Goal: Task Accomplishment & Management: Manage account settings

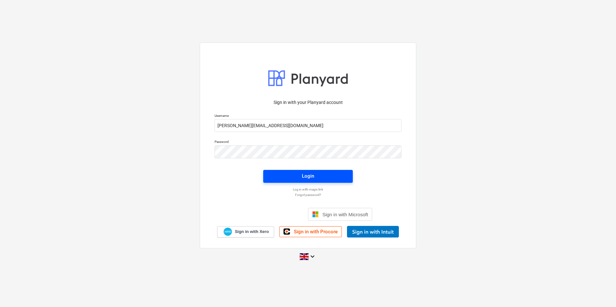
click at [312, 178] on div "Login" at bounding box center [308, 176] width 12 height 8
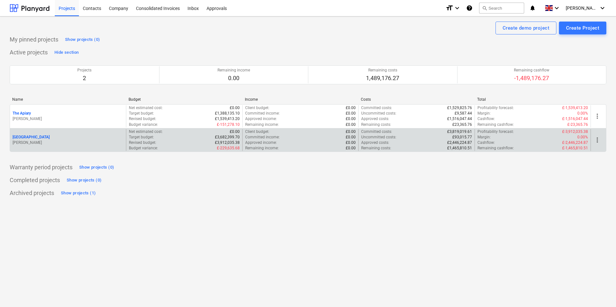
click at [46, 134] on div "[GEOGRAPHIC_DATA] [PERSON_NAME]" at bounding box center [68, 140] width 116 height 22
click at [37, 138] on div "[GEOGRAPHIC_DATA]" at bounding box center [68, 137] width 111 height 5
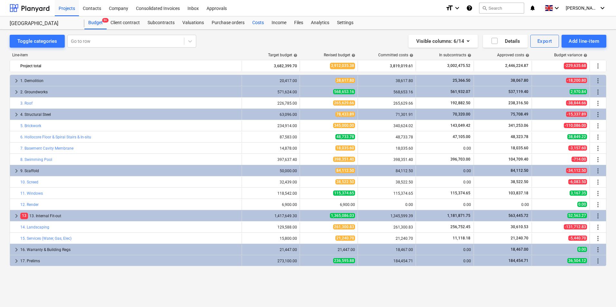
click at [252, 24] on div "Costs" at bounding box center [257, 22] width 19 height 13
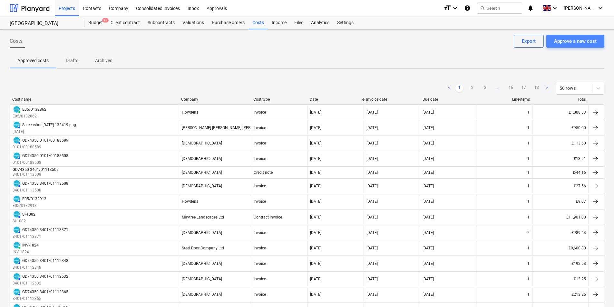
click at [579, 39] on div "Approve a new cost" at bounding box center [575, 41] width 43 height 8
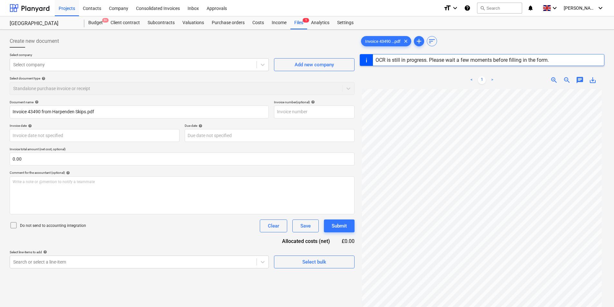
type input "43490"
type input "[DATE]"
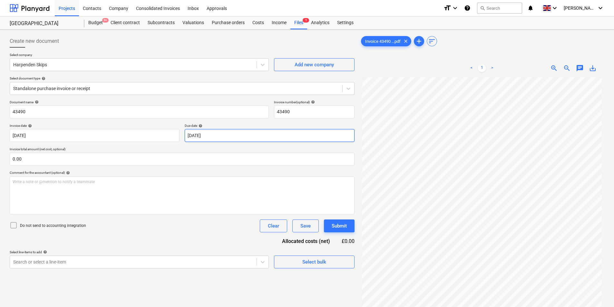
click at [198, 137] on body "Projects Contacts Company Consolidated Invoices Inbox Approvals format_size key…" at bounding box center [307, 153] width 614 height 307
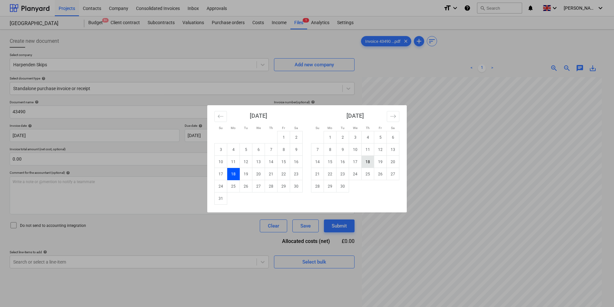
click at [369, 164] on td "18" at bounding box center [367, 162] width 13 height 12
type input "[DATE]"
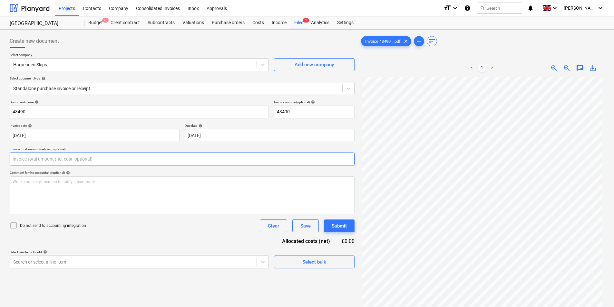
click at [76, 162] on input "text" at bounding box center [182, 159] width 345 height 13
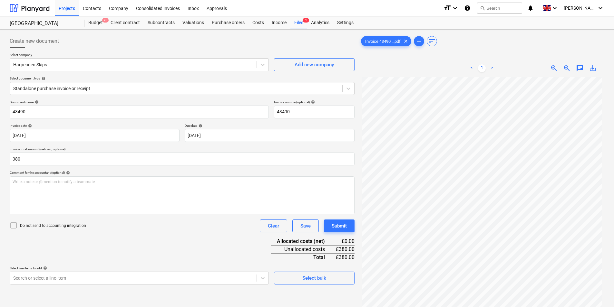
type input "380.00"
drag, startPoint x: 103, startPoint y: 236, endPoint x: 236, endPoint y: 284, distance: 142.2
click at [105, 236] on div "Document name help 43490 Invoice number (optional) help 43490 Invoice date help…" at bounding box center [182, 192] width 345 height 185
click at [309, 278] on div "Select bulk" at bounding box center [314, 278] width 24 height 8
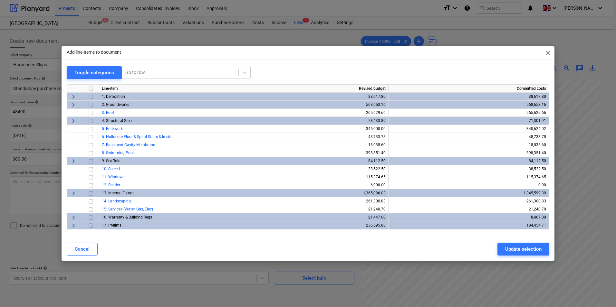
click at [72, 228] on span "keyboard_arrow_right" at bounding box center [74, 226] width 8 height 8
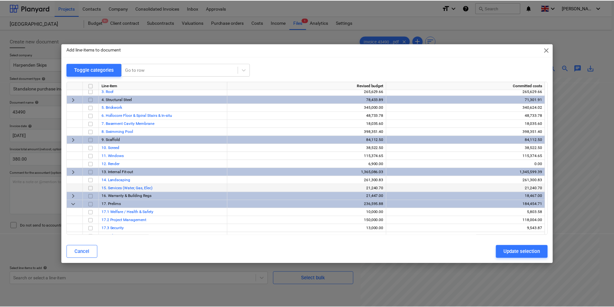
scroll to position [48, 0]
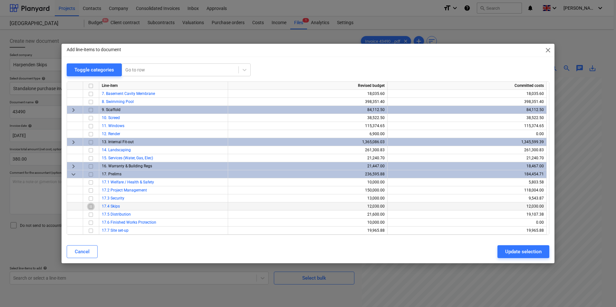
drag, startPoint x: 91, startPoint y: 205, endPoint x: 109, endPoint y: 213, distance: 19.5
click at [91, 206] on input "checkbox" at bounding box center [91, 207] width 8 height 8
click at [515, 253] on div "Update selection" at bounding box center [523, 252] width 36 height 8
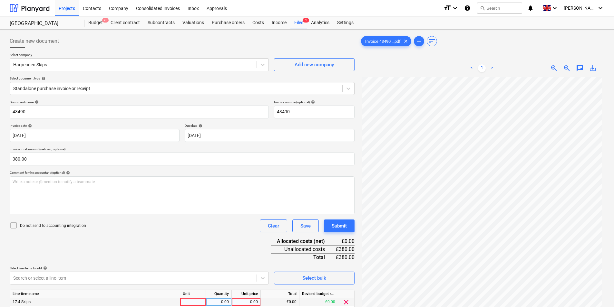
click at [196, 303] on div at bounding box center [193, 302] width 26 height 8
type input "ea"
type input "380"
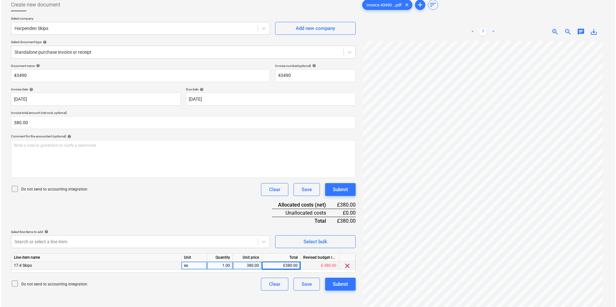
scroll to position [64, 0]
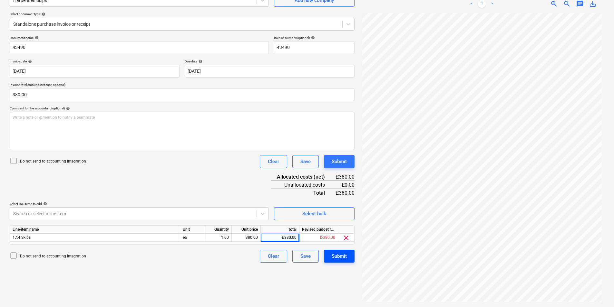
click at [340, 259] on div "Submit" at bounding box center [338, 256] width 15 height 8
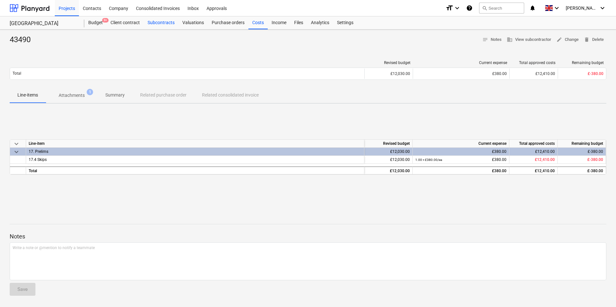
click at [160, 18] on div "Subcontracts" at bounding box center [161, 22] width 35 height 13
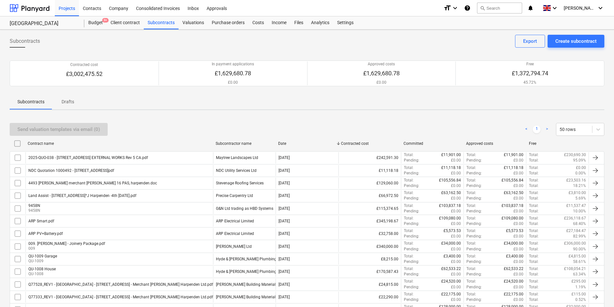
click at [234, 224] on div "ARP Electrical Limited" at bounding box center [244, 221] width 62 height 11
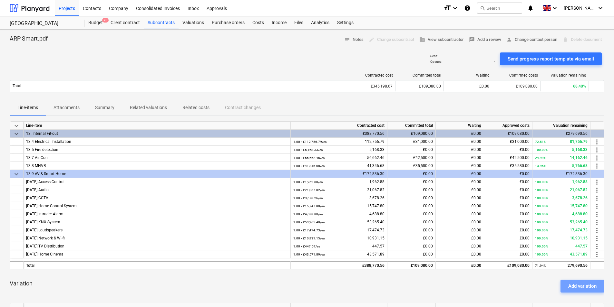
click at [571, 285] on div "Add variation" at bounding box center [582, 286] width 28 height 8
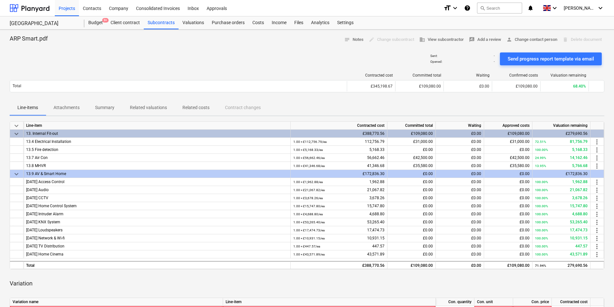
scroll to position [150, 0]
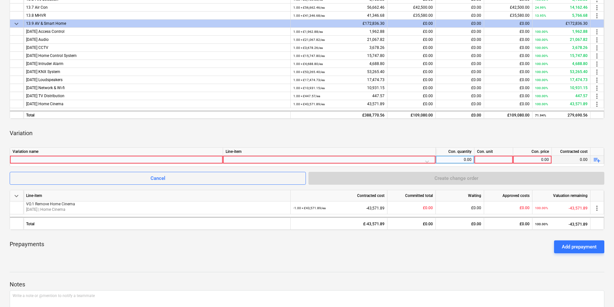
click at [44, 159] on div at bounding box center [116, 160] width 207 height 8
type input "ARP-13471"
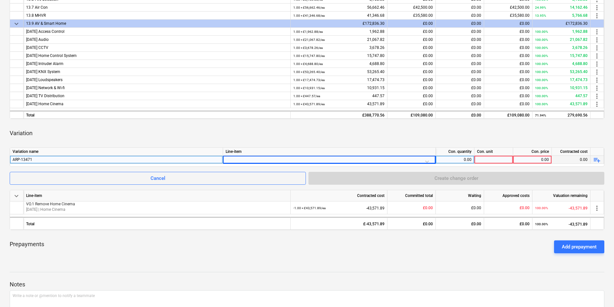
click at [45, 159] on div "ARP-13471" at bounding box center [116, 160] width 207 height 8
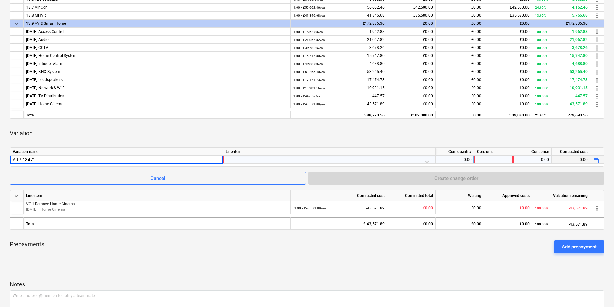
click at [45, 160] on input "ARP-13471" at bounding box center [116, 160] width 213 height 8
click at [38, 161] on input "ARP-13471" at bounding box center [116, 160] width 213 height 8
drag, startPoint x: 48, startPoint y: 159, endPoint x: 53, endPoint y: 158, distance: 4.8
click at [48, 159] on input "ARP-13471" at bounding box center [116, 160] width 213 height 8
type input "ARP-13471 Plaster in spot lights"
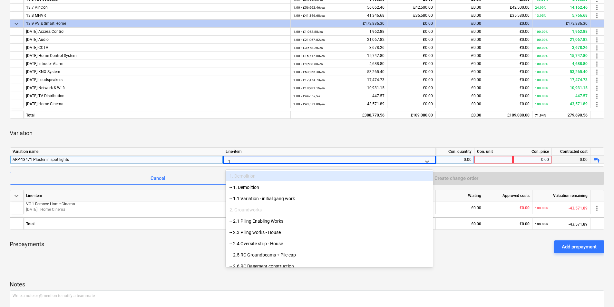
type input "13"
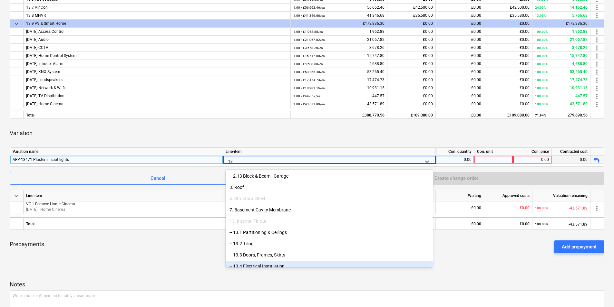
click at [259, 264] on div "-- 13.4 Electrical Installation" at bounding box center [329, 266] width 207 height 10
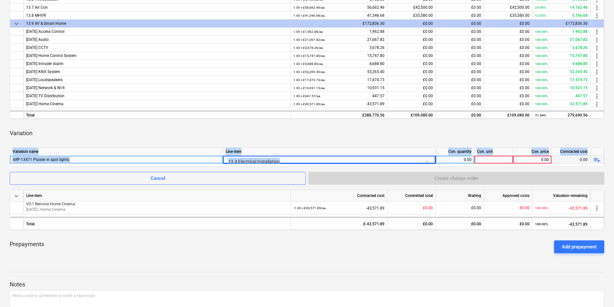
click at [459, 164] on div "Variation name Line-item Con. quantity Con. unit Con. price Contracted cost ARP…" at bounding box center [307, 157] width 594 height 19
click at [456, 160] on div "0.00" at bounding box center [454, 160] width 33 height 8
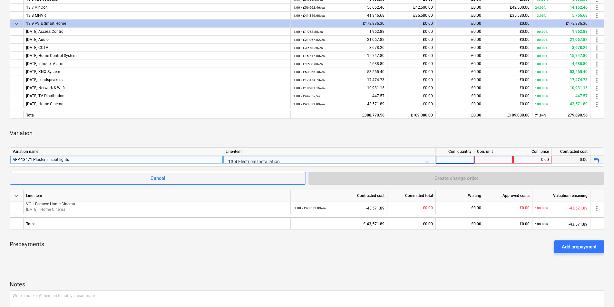
type input "1"
type input "ea"
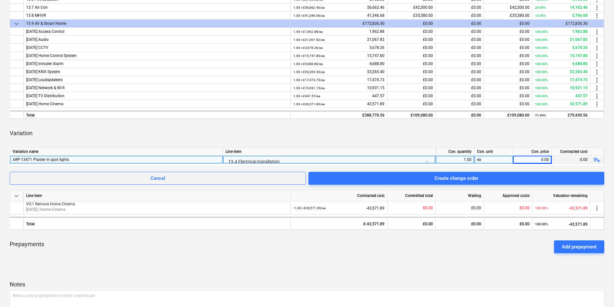
click at [527, 160] on div "0.00" at bounding box center [531, 160] width 33 height 8
type input "13387"
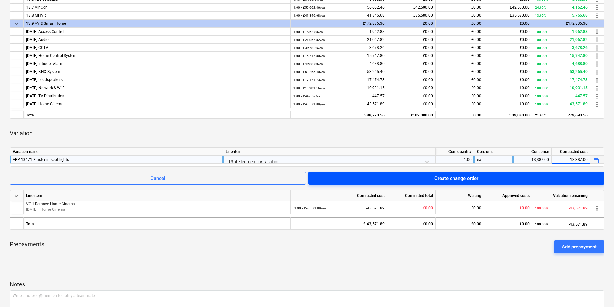
click at [489, 177] on span "Create change order" at bounding box center [456, 178] width 280 height 8
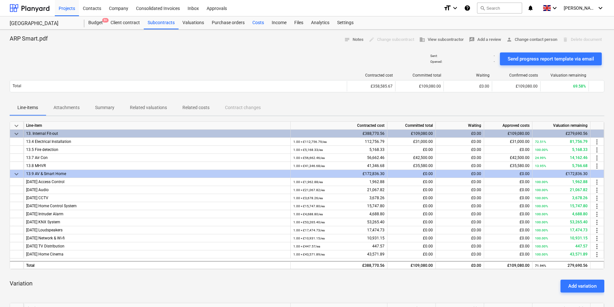
click at [253, 20] on div "Costs" at bounding box center [257, 22] width 19 height 13
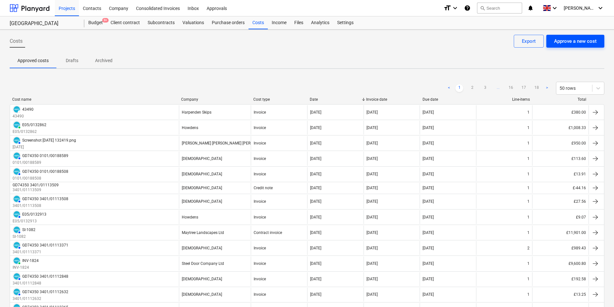
click at [588, 42] on div "Approve a new cost" at bounding box center [575, 41] width 43 height 8
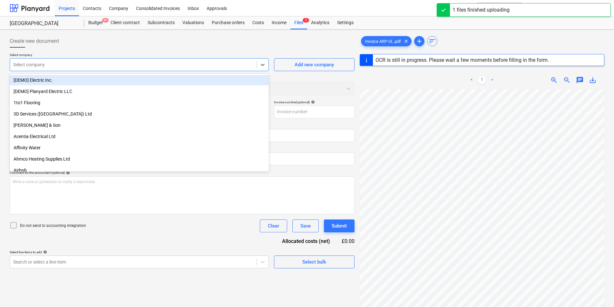
click at [74, 65] on div at bounding box center [133, 65] width 240 height 6
type input "ARP-13741"
type input "[DATE]"
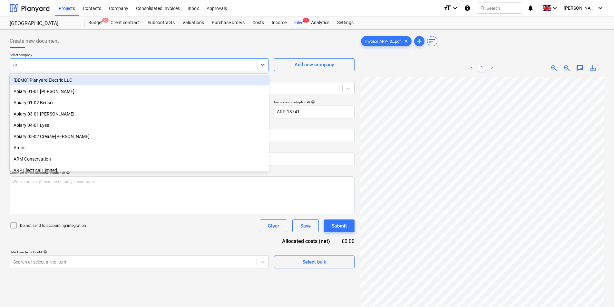
type input "arp"
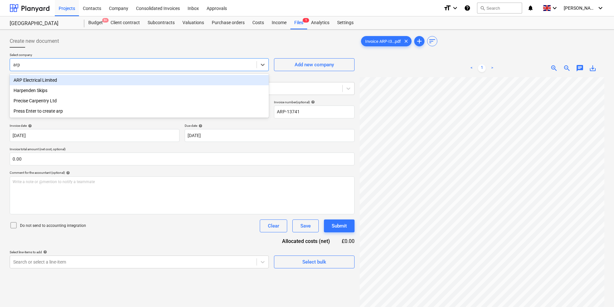
click at [78, 83] on div "ARP Electrical Limited" at bounding box center [139, 80] width 259 height 10
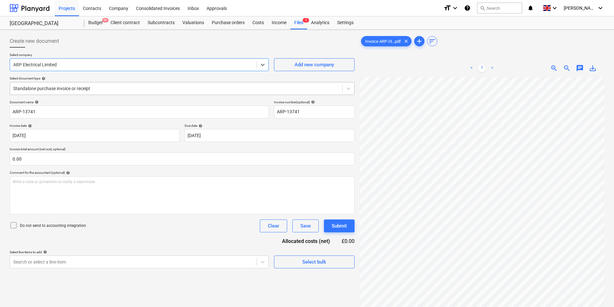
click at [80, 86] on div at bounding box center [176, 88] width 326 height 6
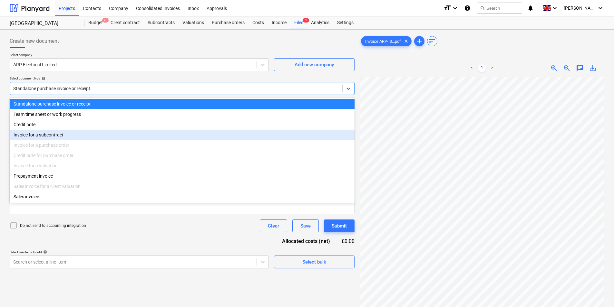
click at [32, 133] on div "Invoice for a subcontract" at bounding box center [182, 135] width 345 height 10
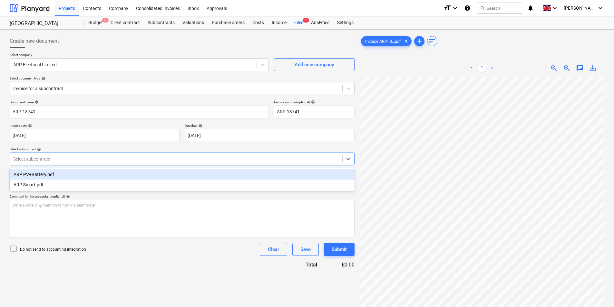
click at [87, 160] on div at bounding box center [176, 159] width 326 height 6
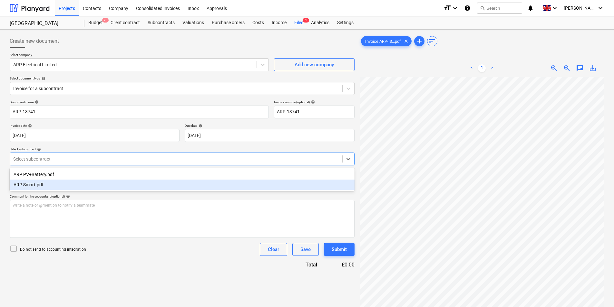
click at [51, 187] on div "ARP Smart.pdf" at bounding box center [182, 185] width 345 height 10
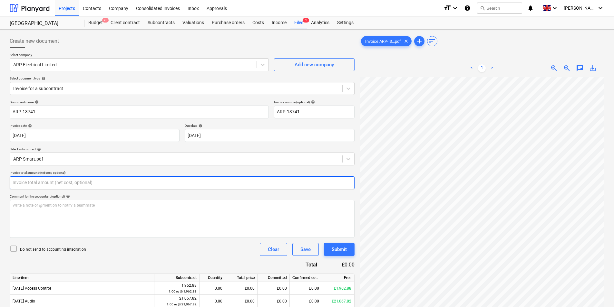
click at [57, 185] on input "text" at bounding box center [182, 183] width 345 height 13
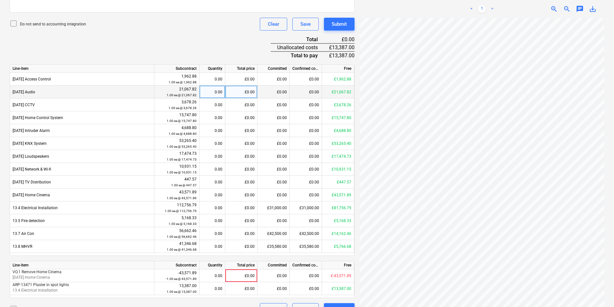
scroll to position [240, 0]
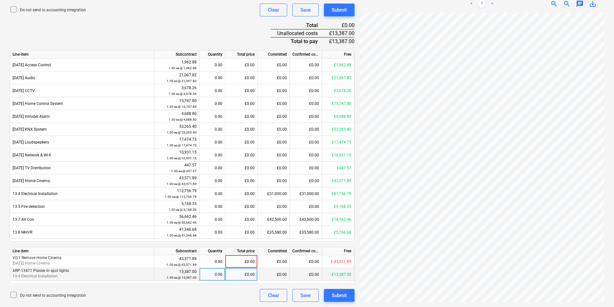
type input "13,387.00"
click at [220, 276] on div "0.00" at bounding box center [212, 274] width 20 height 13
type input "1"
type input "13387"
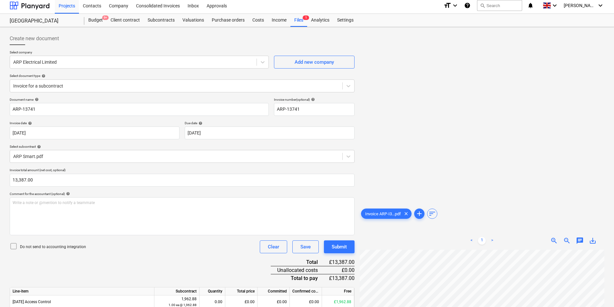
scroll to position [0, 0]
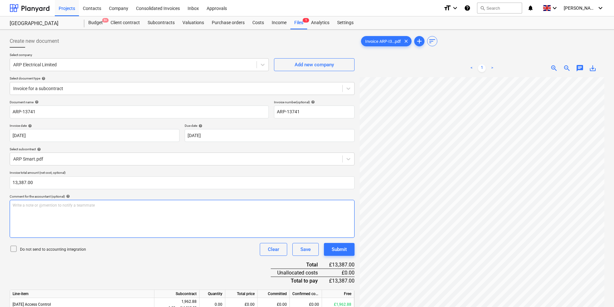
click at [37, 210] on div "Write a note or @mention to notify a teammate [PERSON_NAME]" at bounding box center [182, 219] width 345 height 38
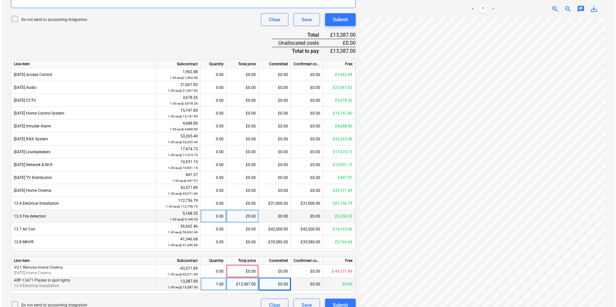
scroll to position [240, 0]
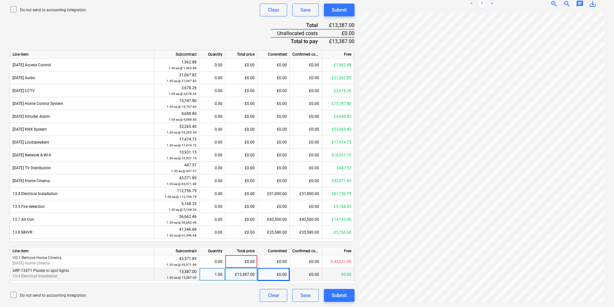
click at [335, 303] on div "Create new document Select company ARP Electrical Limited Add new company Selec…" at bounding box center [182, 49] width 350 height 512
click at [338, 297] on div "Submit" at bounding box center [338, 296] width 15 height 8
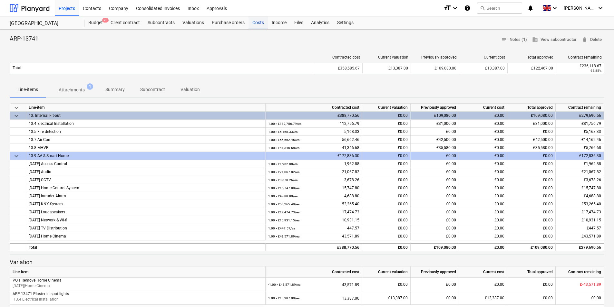
click at [258, 25] on div "Costs" at bounding box center [257, 22] width 19 height 13
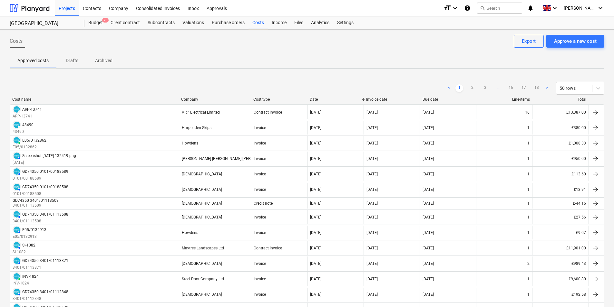
click at [575, 39] on div "Approve a new cost" at bounding box center [575, 41] width 43 height 8
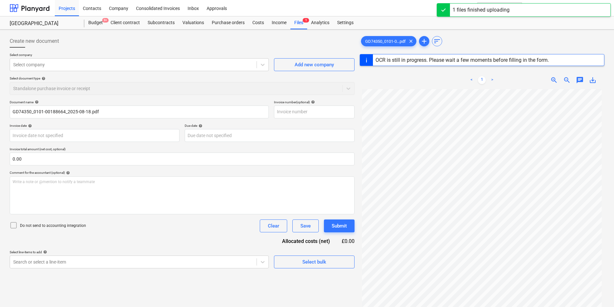
type input "GD74350"
type input "[DATE]"
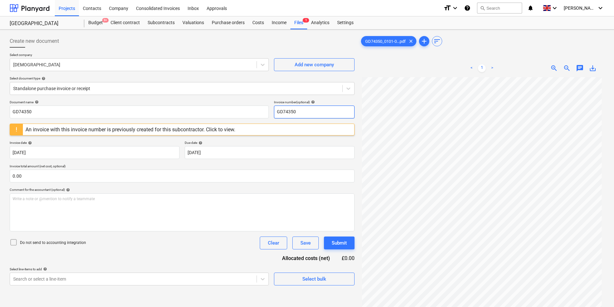
drag, startPoint x: 319, startPoint y: 114, endPoint x: 181, endPoint y: 101, distance: 139.2
click at [181, 101] on div "Document name help GD74350 Invoice number (optional) help GD74350" at bounding box center [182, 109] width 345 height 18
drag, startPoint x: 338, startPoint y: 114, endPoint x: 187, endPoint y: 137, distance: 152.7
click at [209, 125] on div "Document name help GD74350 Invoice number (optional) help 0101/00188664 An invo…" at bounding box center [182, 193] width 345 height 186
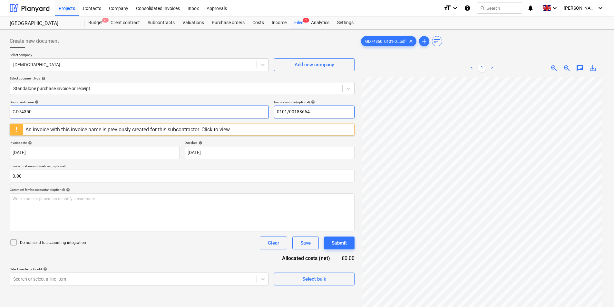
type input "0101/00188664"
click at [70, 112] on input "GD74350" at bounding box center [139, 112] width 259 height 13
paste input "0101/00188664"
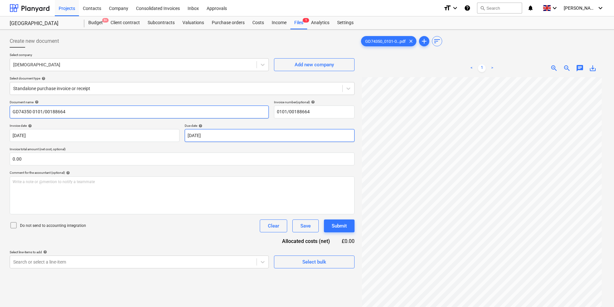
type input "GD74350 0101/00188664"
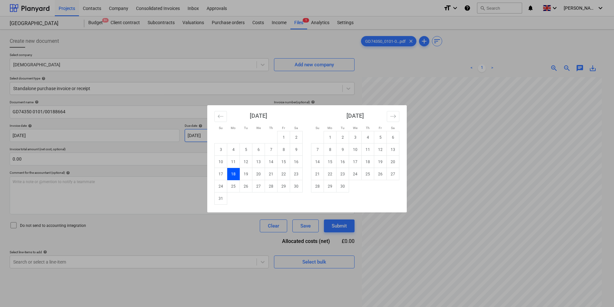
click at [232, 133] on body "Projects Contacts Company Consolidated Invoices Inbox Approvals format_size key…" at bounding box center [307, 153] width 614 height 307
click at [344, 187] on td "30" at bounding box center [342, 186] width 13 height 12
type input "[DATE]"
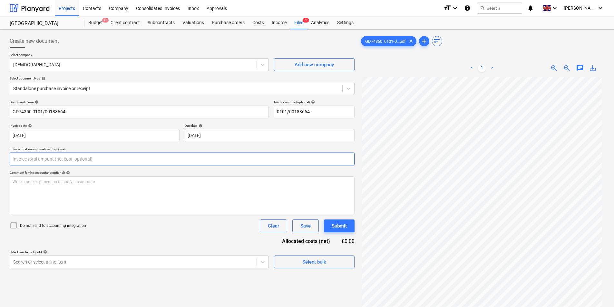
click at [116, 163] on input "text" at bounding box center [182, 159] width 345 height 13
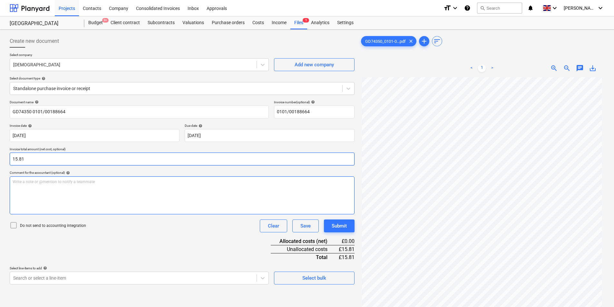
type input "15.81"
click at [68, 189] on div "Write a note or @mention to notify a teammate [PERSON_NAME]" at bounding box center [182, 196] width 345 height 38
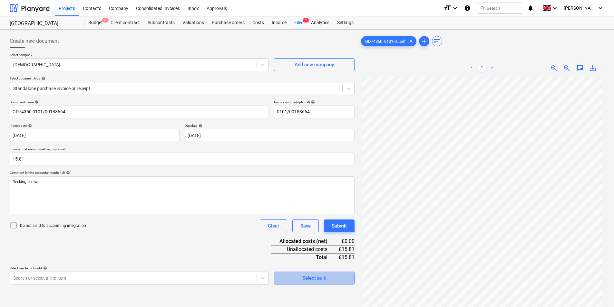
click at [309, 278] on div "Select bulk" at bounding box center [314, 278] width 24 height 8
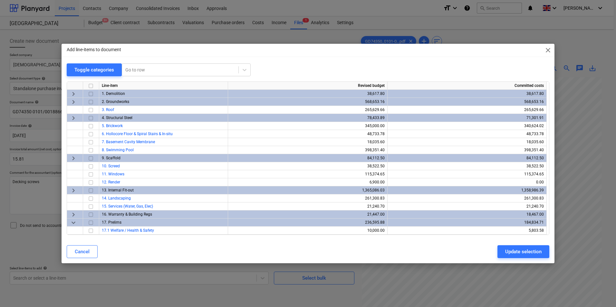
click at [73, 191] on span "keyboard_arrow_right" at bounding box center [74, 191] width 8 height 8
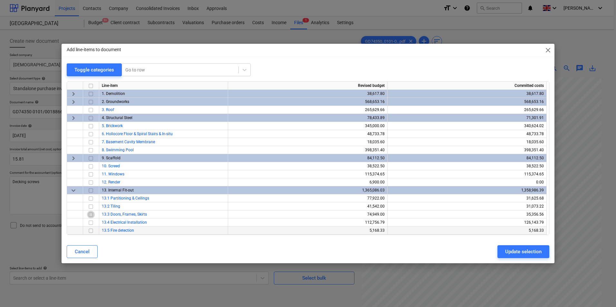
drag, startPoint x: 89, startPoint y: 215, endPoint x: 112, endPoint y: 229, distance: 27.5
click at [90, 215] on input "checkbox" at bounding box center [91, 215] width 8 height 8
click at [532, 253] on div "Update selection" at bounding box center [523, 252] width 36 height 8
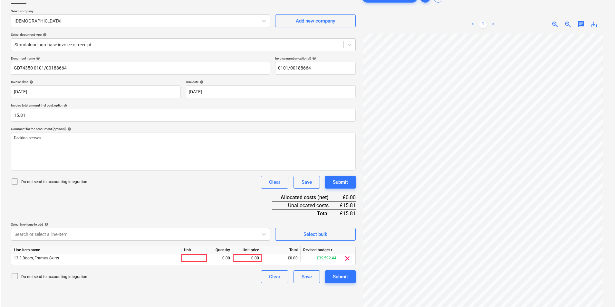
scroll to position [64, 0]
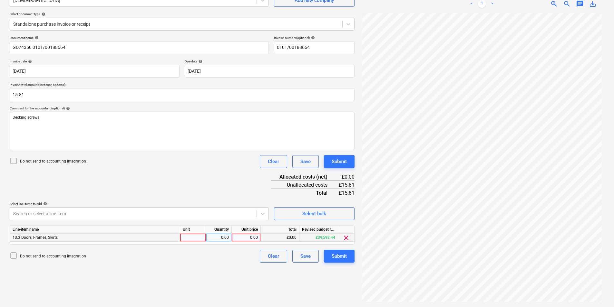
click at [193, 241] on div at bounding box center [193, 238] width 26 height 8
type input "ea"
type input "15.81"
click at [350, 257] on button "Submit" at bounding box center [339, 256] width 31 height 13
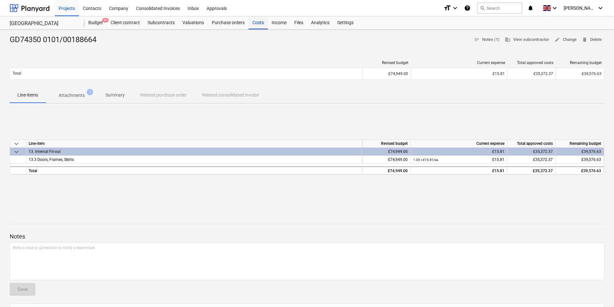
click at [256, 22] on div "Costs" at bounding box center [257, 22] width 19 height 13
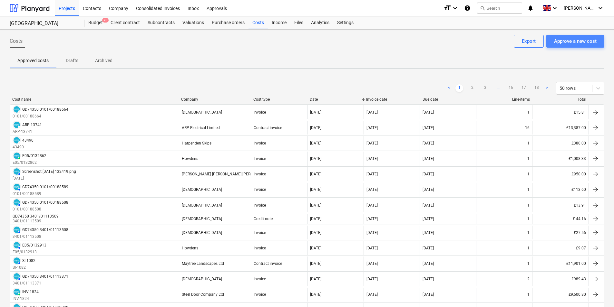
click at [589, 42] on div "Approve a new cost" at bounding box center [575, 41] width 43 height 8
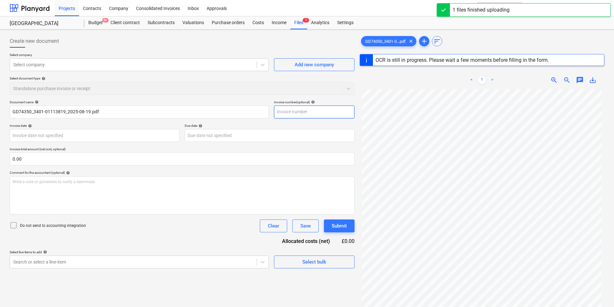
click at [287, 114] on input "text" at bounding box center [314, 112] width 81 height 13
type input "GD74350"
type input "[DATE]"
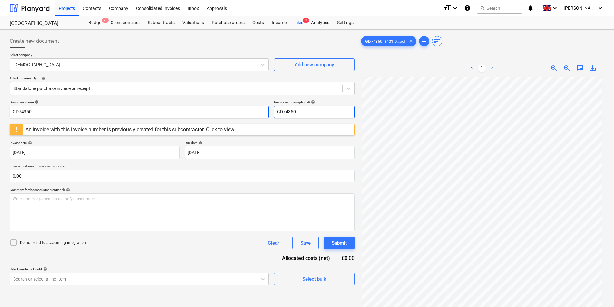
drag, startPoint x: 314, startPoint y: 115, endPoint x: 224, endPoint y: 117, distance: 89.6
click at [221, 116] on div "Document name help GD74350 Invoice number (optional) help GD74350" at bounding box center [182, 109] width 345 height 18
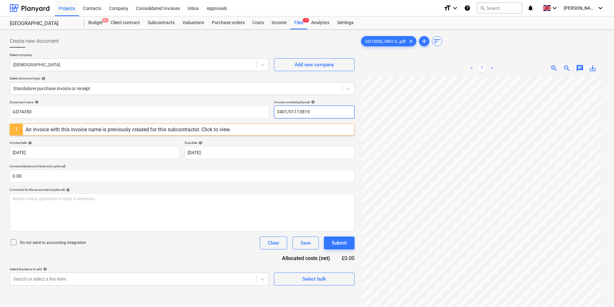
drag, startPoint x: 333, startPoint y: 111, endPoint x: 190, endPoint y: 132, distance: 145.2
click at [190, 133] on div "Document name help GD74350 Invoice number (optional) help 3401/01113819 An invo…" at bounding box center [182, 193] width 345 height 186
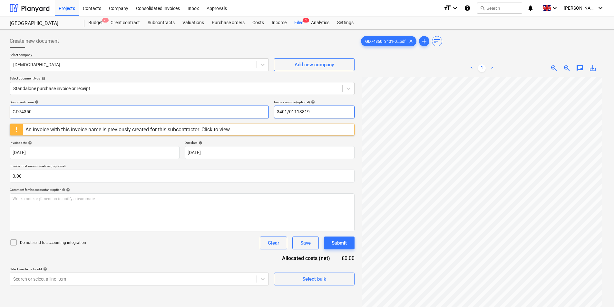
type input "3401/01113819"
click at [99, 108] on input "GD74350" at bounding box center [139, 112] width 259 height 13
paste input "3401/01113819"
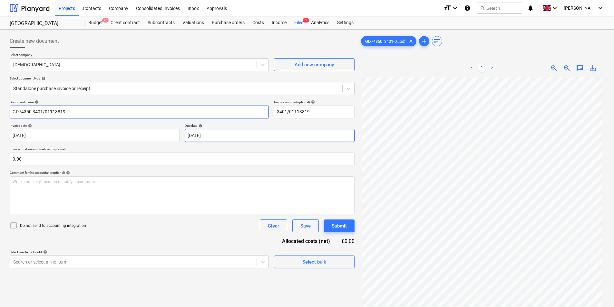
type input "GD74350 3401/01113819"
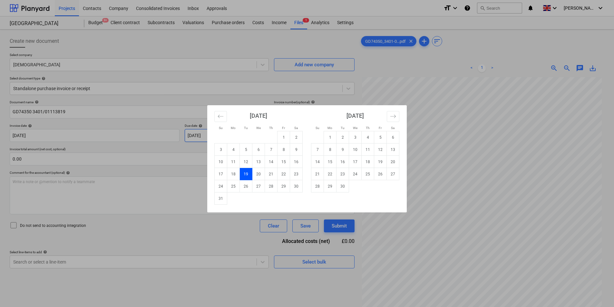
drag, startPoint x: 226, startPoint y: 134, endPoint x: 244, endPoint y: 143, distance: 19.4
click at [227, 134] on body "Projects Contacts Company Consolidated Invoices Inbox Approvals format_size key…" at bounding box center [307, 153] width 614 height 307
click at [343, 186] on td "30" at bounding box center [342, 186] width 13 height 12
type input "[DATE]"
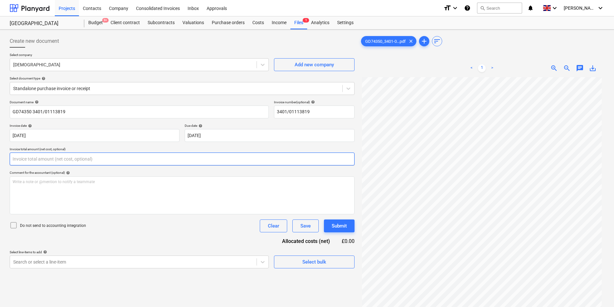
click at [82, 158] on input "text" at bounding box center [182, 159] width 345 height 13
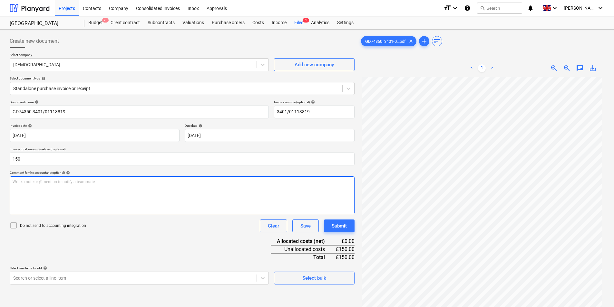
type input "150.00"
click at [72, 194] on div "Write a note or @mention to notify a teammate [PERSON_NAME]" at bounding box center [182, 196] width 345 height 38
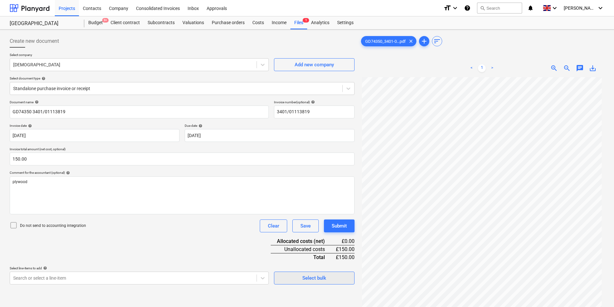
click at [312, 280] on div "Select bulk" at bounding box center [314, 278] width 24 height 8
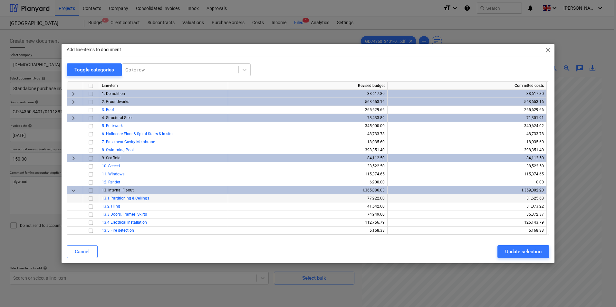
click at [88, 199] on input "checkbox" at bounding box center [91, 199] width 8 height 8
click at [537, 254] on div "Update selection" at bounding box center [523, 252] width 36 height 8
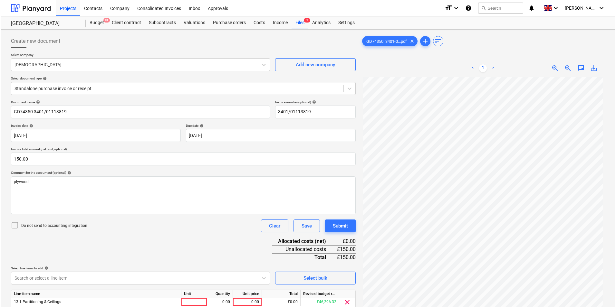
scroll to position [64, 0]
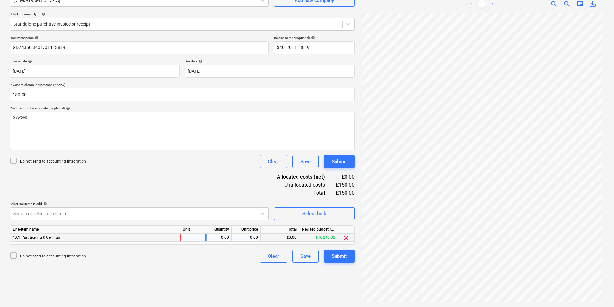
click at [187, 238] on div at bounding box center [193, 238] width 26 height 8
type input "ea"
type input "150"
click at [340, 257] on div "Submit" at bounding box center [338, 256] width 15 height 8
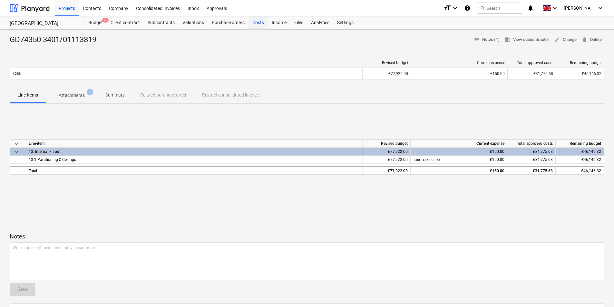
click at [261, 24] on div "Costs" at bounding box center [257, 22] width 19 height 13
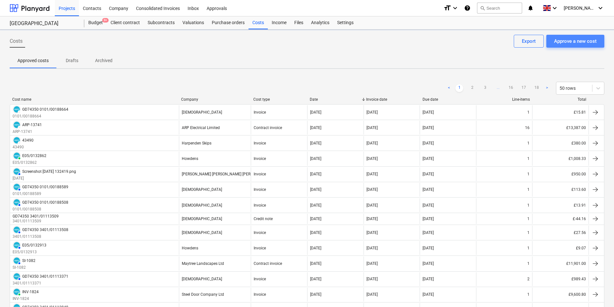
click at [583, 38] on div "Approve a new cost" at bounding box center [575, 41] width 43 height 8
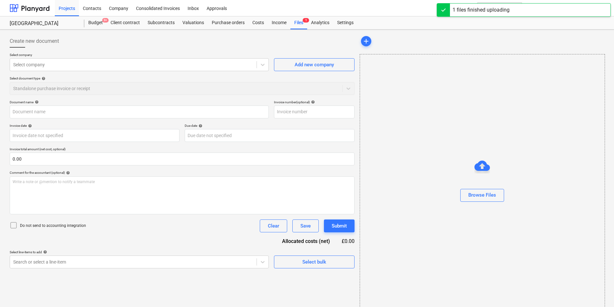
type input "GD74350_0101-00188722_2025-08-19.pdf"
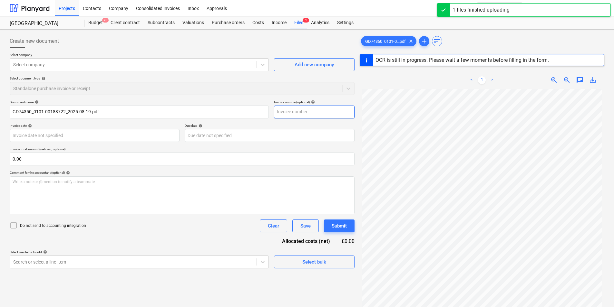
click at [308, 111] on input "text" at bounding box center [314, 112] width 81 height 13
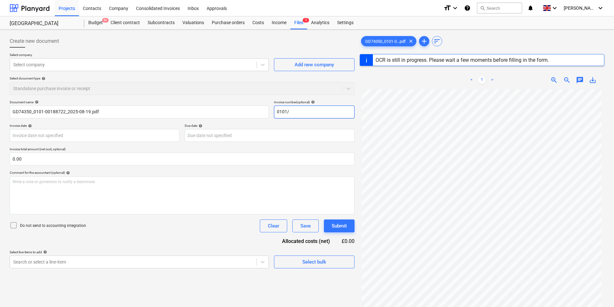
type input "0101/0"
type input "GD74350"
type input "[DATE]"
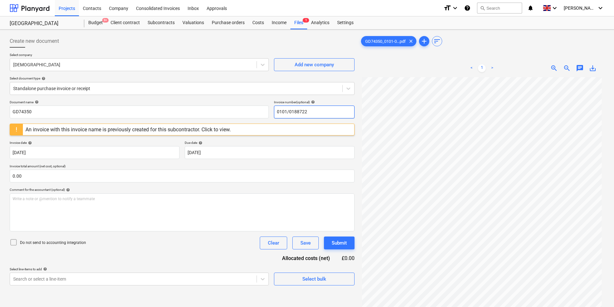
click at [292, 113] on input "0101/0188722" at bounding box center [314, 112] width 81 height 13
drag, startPoint x: 321, startPoint y: 114, endPoint x: 207, endPoint y: 130, distance: 114.6
click at [209, 125] on div "Document name help GD74350 Invoice number (optional) help 0101/00188722 An invo…" at bounding box center [182, 193] width 345 height 186
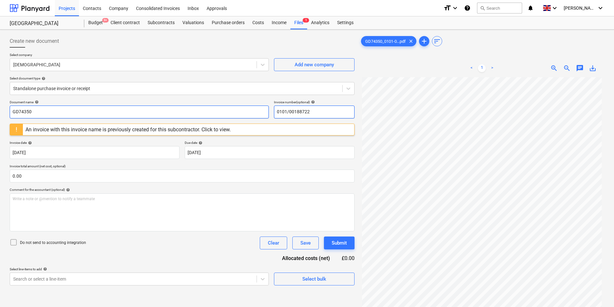
type input "0101/00188722"
click at [90, 115] on input "GD74350" at bounding box center [139, 112] width 259 height 13
paste input "0101/00188722"
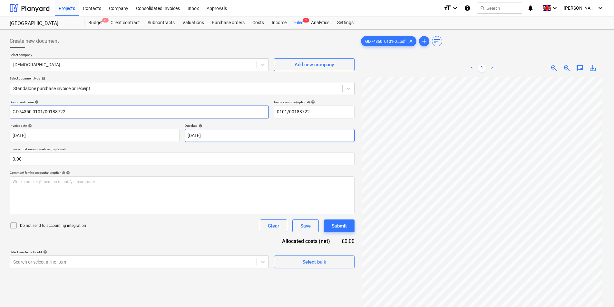
type input "GD74350 0101/00188722"
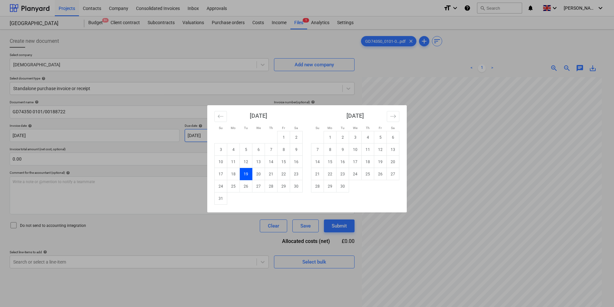
drag, startPoint x: 226, startPoint y: 137, endPoint x: 351, endPoint y: 178, distance: 131.5
click at [226, 137] on body "Projects Contacts Company Consolidated Invoices Inbox Approvals format_size key…" at bounding box center [307, 153] width 614 height 307
click at [344, 186] on td "30" at bounding box center [342, 186] width 13 height 12
type input "[DATE]"
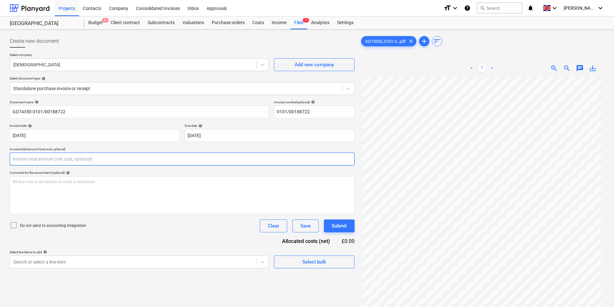
click at [118, 160] on input "text" at bounding box center [182, 159] width 345 height 13
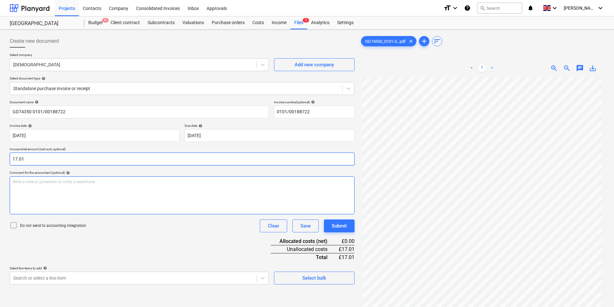
type input "17.01"
click at [115, 193] on div "Write a note or @mention to notify a teammate [PERSON_NAME]" at bounding box center [182, 196] width 345 height 38
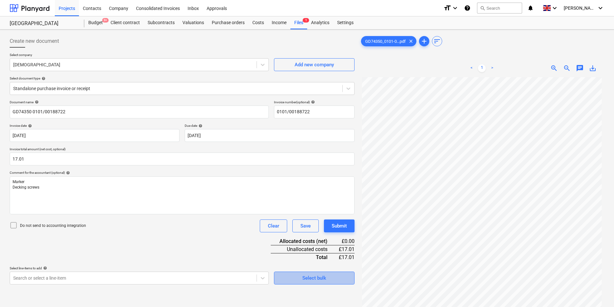
click at [302, 277] on div "Select bulk" at bounding box center [314, 278] width 24 height 8
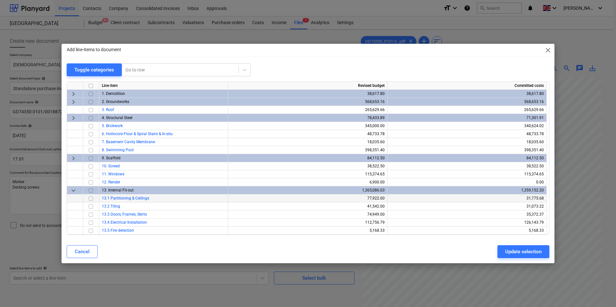
click at [91, 199] on input "checkbox" at bounding box center [91, 199] width 8 height 8
click at [515, 252] on div "Update selection" at bounding box center [523, 252] width 36 height 8
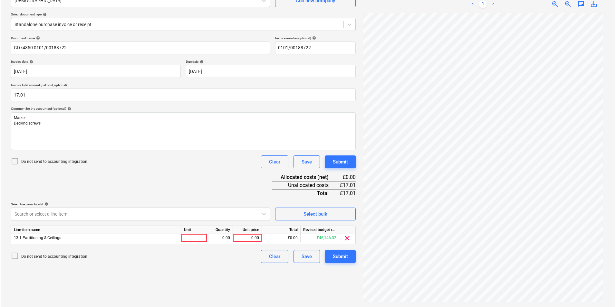
scroll to position [64, 0]
click at [185, 237] on div at bounding box center [193, 238] width 26 height 8
type input "ea"
type input "170"
click at [349, 239] on span "clear" at bounding box center [346, 238] width 8 height 8
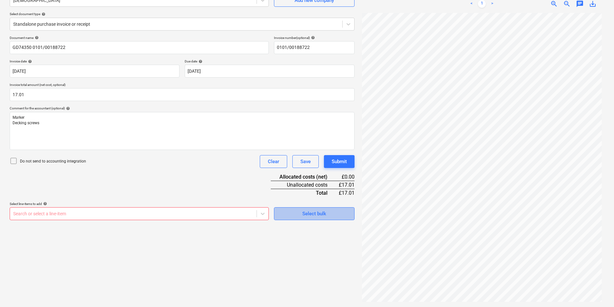
click at [316, 212] on div "Select bulk" at bounding box center [314, 214] width 24 height 8
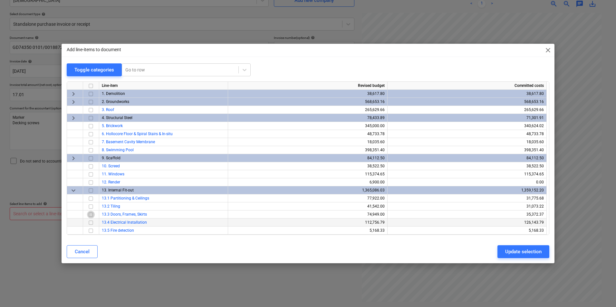
drag, startPoint x: 90, startPoint y: 215, endPoint x: 103, endPoint y: 221, distance: 14.1
click at [91, 216] on input "checkbox" at bounding box center [91, 215] width 8 height 8
click at [520, 250] on div "Update selection" at bounding box center [523, 252] width 36 height 8
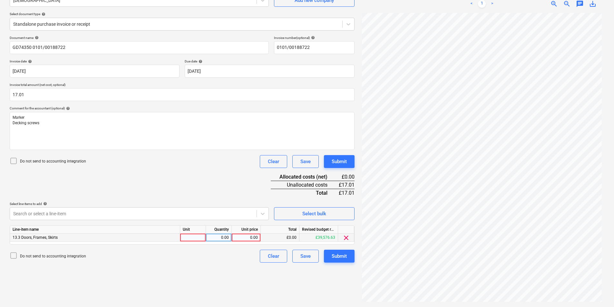
click at [197, 239] on div at bounding box center [193, 238] width 26 height 8
type input "ea"
type input "17.01"
click at [344, 257] on div "Submit" at bounding box center [338, 256] width 15 height 8
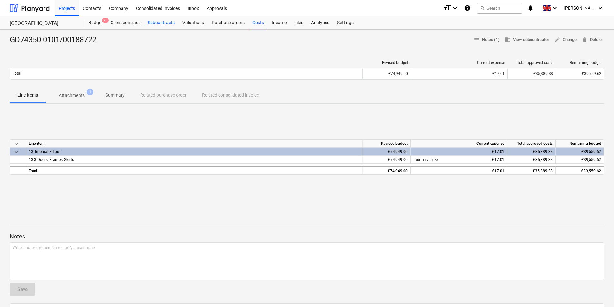
click at [158, 23] on div "Subcontracts" at bounding box center [161, 22] width 35 height 13
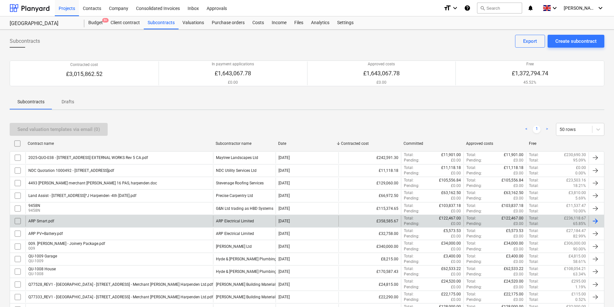
click at [48, 223] on div "ARP Smart.pdf" at bounding box center [41, 221] width 26 height 5
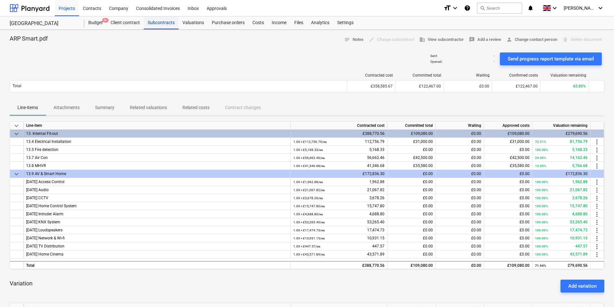
click at [165, 27] on div "Subcontracts" at bounding box center [161, 22] width 35 height 13
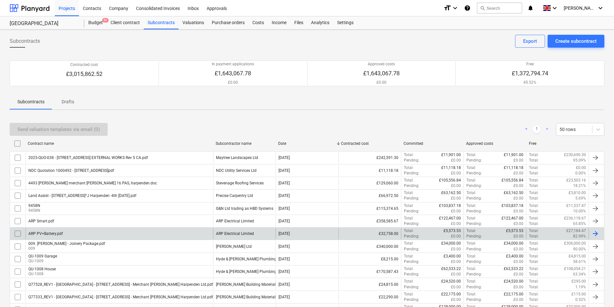
click at [50, 232] on div "ARP PV+Battery.pdf" at bounding box center [45, 234] width 34 height 5
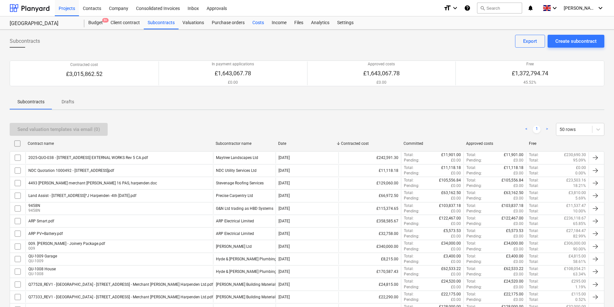
click at [255, 22] on div "Costs" at bounding box center [257, 22] width 19 height 13
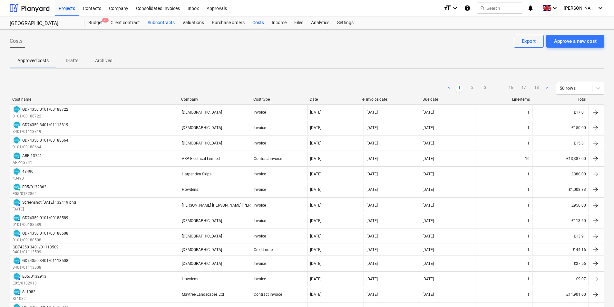
click at [161, 26] on div "Subcontracts" at bounding box center [161, 22] width 35 height 13
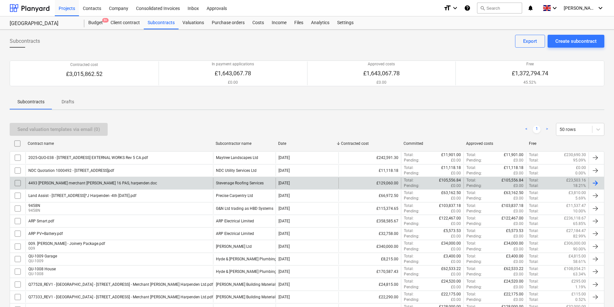
scroll to position [134, 0]
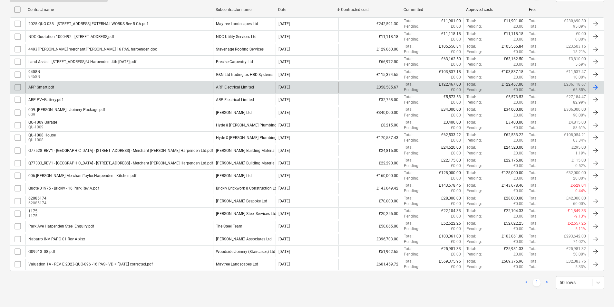
click at [257, 90] on div "ARP Electrical Limited" at bounding box center [244, 87] width 62 height 11
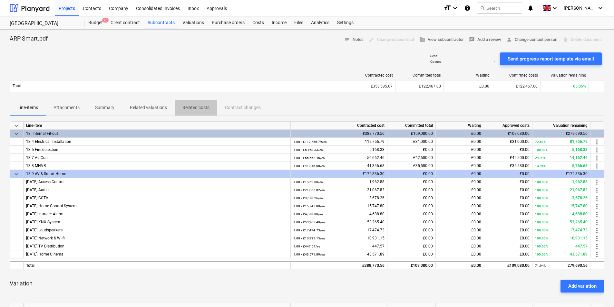
click at [189, 110] on p "Related costs" at bounding box center [195, 107] width 27 height 7
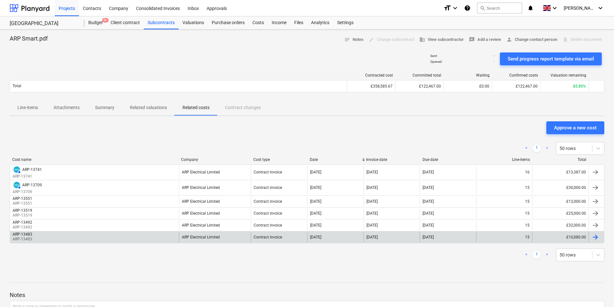
click at [116, 237] on div "ARP-13483 ARP-13483" at bounding box center [94, 237] width 169 height 10
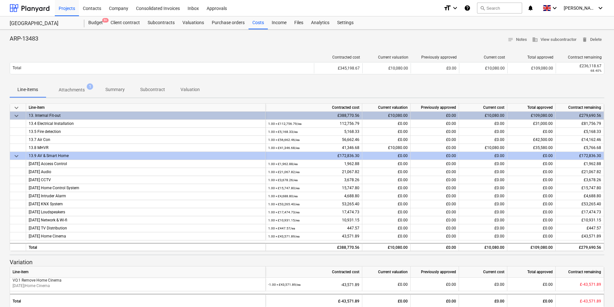
click at [76, 93] on p "Attachments" at bounding box center [72, 90] width 26 height 7
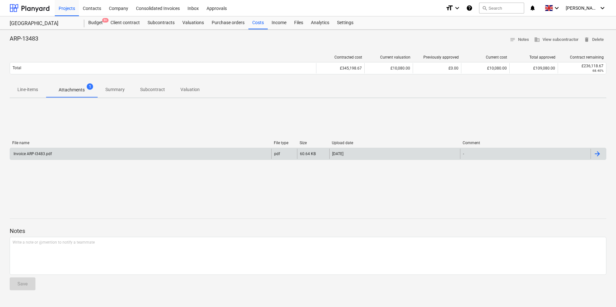
click at [229, 157] on div "Invoice ARP-I3483.pdf" at bounding box center [140, 154] width 261 height 10
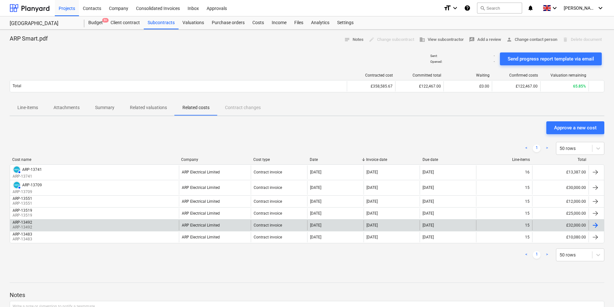
click at [114, 224] on div "ARP-13492 ARP-13492" at bounding box center [94, 225] width 169 height 10
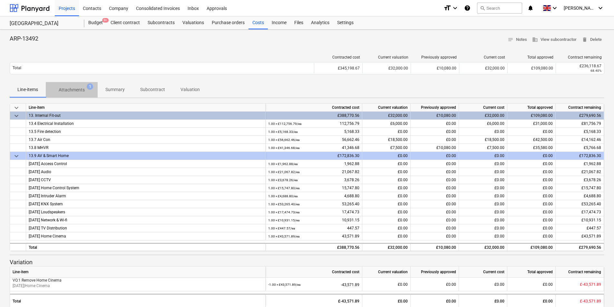
click at [75, 86] on span "Attachments 1" at bounding box center [72, 90] width 52 height 12
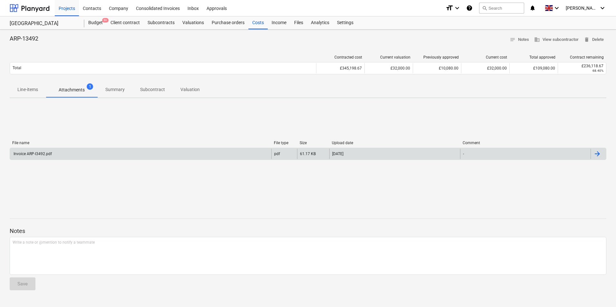
click at [136, 159] on div "Invoice ARP-I3492.pdf" at bounding box center [140, 154] width 261 height 10
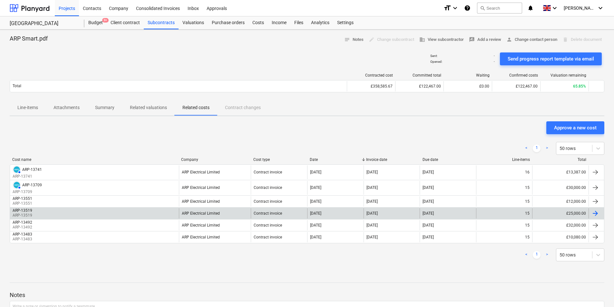
click at [84, 214] on div "ARP-13519 ARP-13519" at bounding box center [94, 213] width 169 height 10
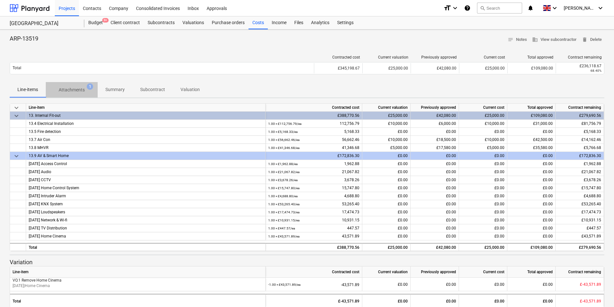
click at [82, 87] on p "Attachments" at bounding box center [72, 90] width 26 height 7
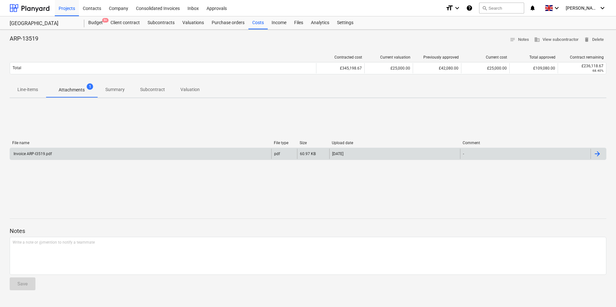
click at [144, 156] on div "Invoice ARP-I3519.pdf" at bounding box center [140, 154] width 261 height 10
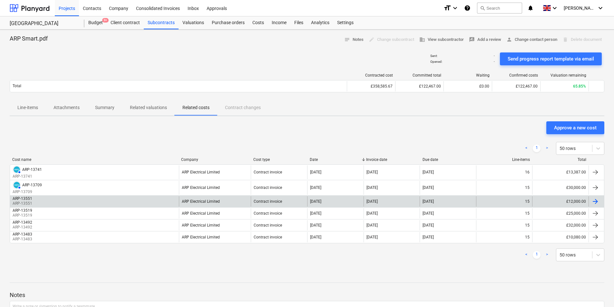
click at [77, 197] on div "ARP-13551 ARP-13551" at bounding box center [94, 202] width 169 height 10
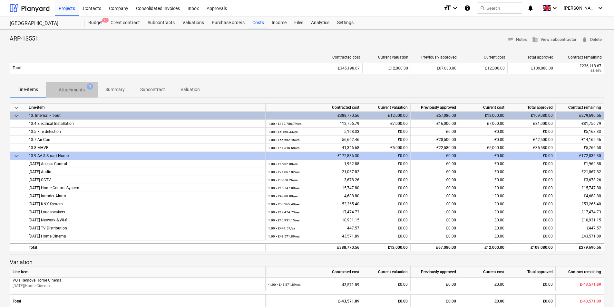
click at [77, 89] on p "Attachments" at bounding box center [72, 90] width 26 height 7
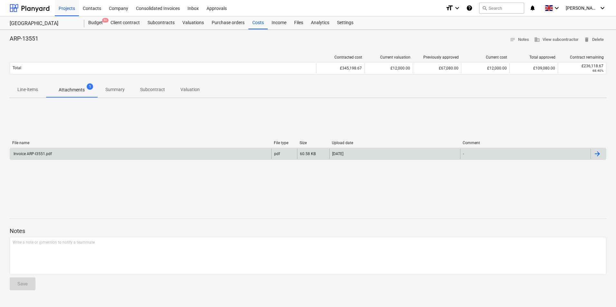
click at [58, 156] on div "Invoice ARP-I3551.pdf" at bounding box center [140, 154] width 261 height 10
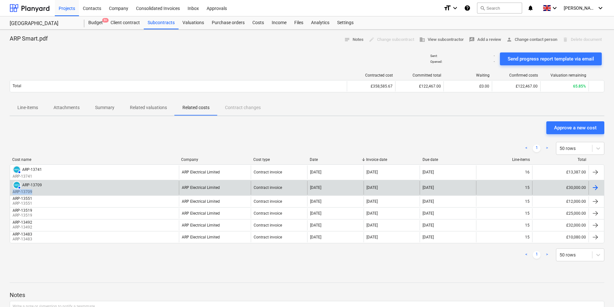
click at [86, 189] on div "AUTHORISED ARP-13709 ARP-13709" at bounding box center [94, 188] width 169 height 14
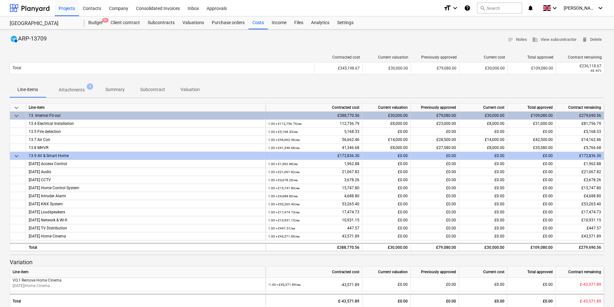
click at [72, 93] on span "Attachments 1" at bounding box center [72, 90] width 52 height 12
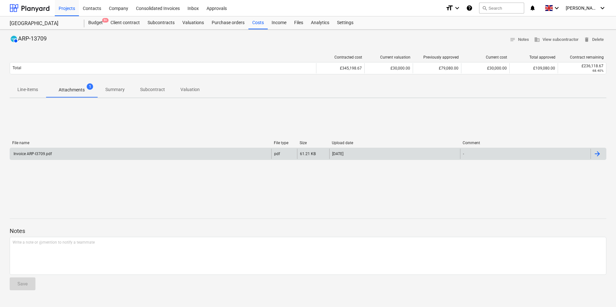
click at [95, 154] on div "Invoice ARP-I3709.pdf" at bounding box center [140, 154] width 261 height 10
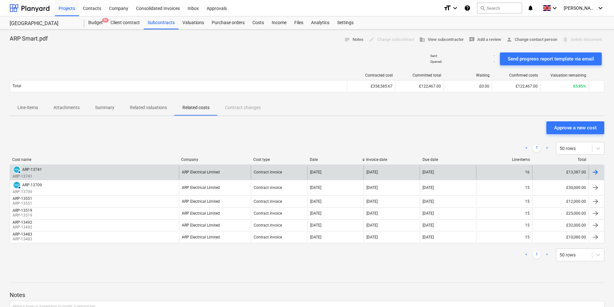
click at [63, 177] on div "AUTHORISED ARP-13741 ARP-13741" at bounding box center [94, 173] width 169 height 14
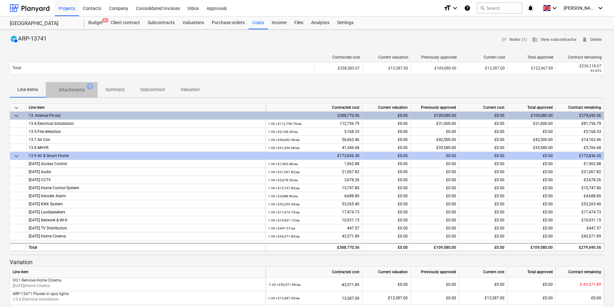
click at [72, 95] on span "Attachments 1" at bounding box center [72, 90] width 52 height 12
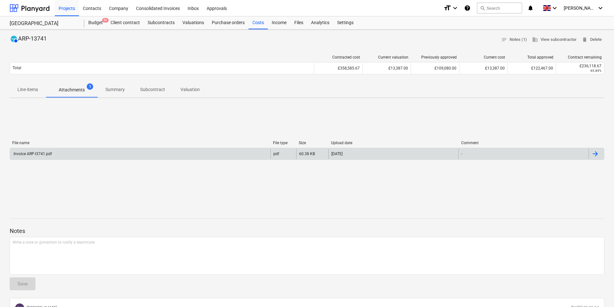
click at [154, 158] on div "Invoice ARP-I3741.pdf" at bounding box center [140, 154] width 260 height 10
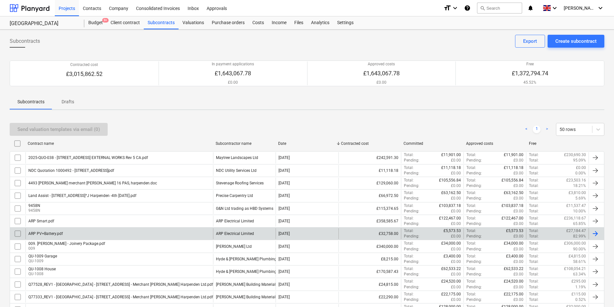
click at [269, 235] on div "ARP Electrical Limited" at bounding box center [244, 233] width 62 height 11
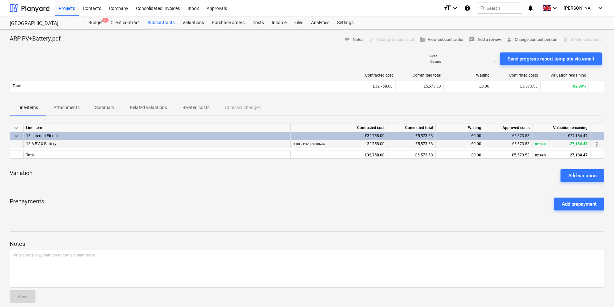
click at [62, 144] on div "13.6 PV & Battery" at bounding box center [157, 144] width 262 height 8
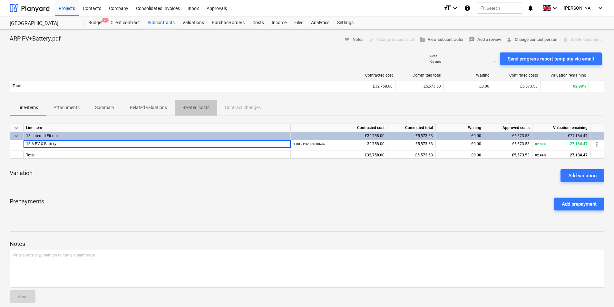
click at [188, 108] on p "Related costs" at bounding box center [195, 107] width 27 height 7
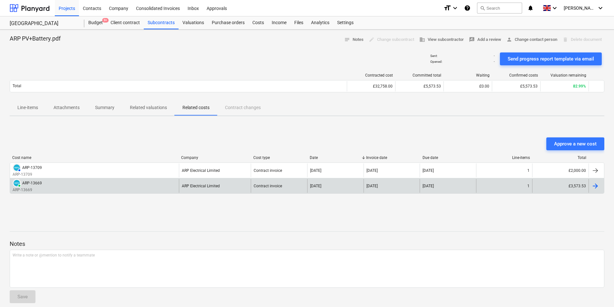
click at [66, 187] on div "PAID ARP-13669 ARP-13669" at bounding box center [94, 186] width 169 height 14
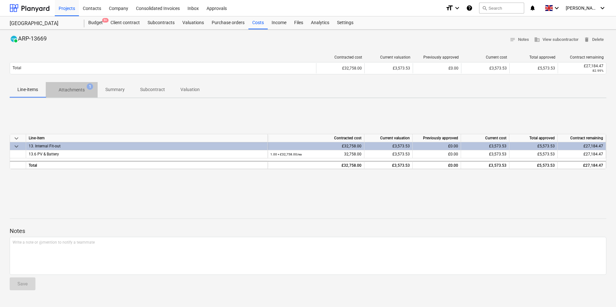
click at [79, 88] on p "Attachments" at bounding box center [72, 90] width 26 height 7
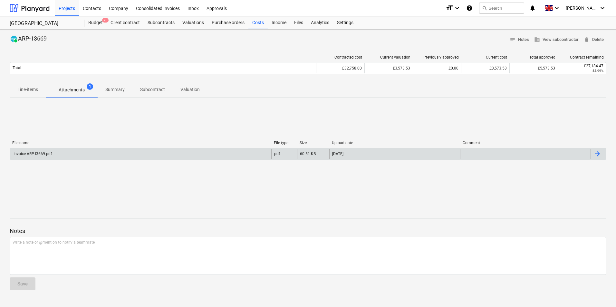
click at [52, 150] on div "Invoice ARP-I3669.pdf" at bounding box center [140, 154] width 261 height 10
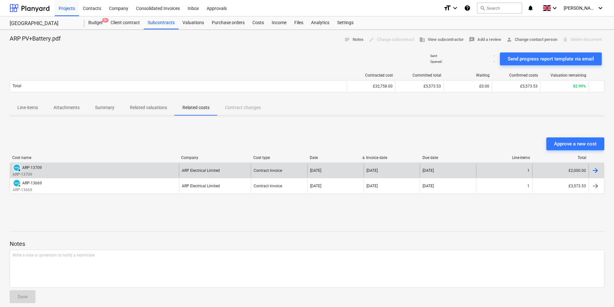
click at [80, 174] on div "AUTHORISED ARP-13709 ARP-13709" at bounding box center [94, 171] width 169 height 14
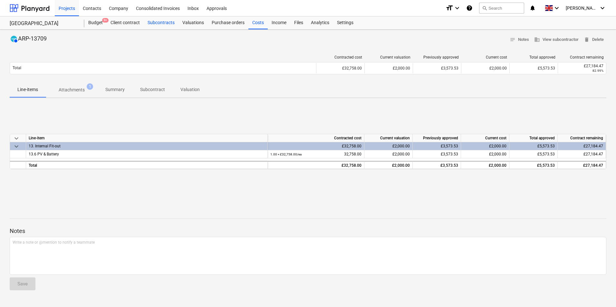
click at [162, 20] on div "Subcontracts" at bounding box center [161, 22] width 35 height 13
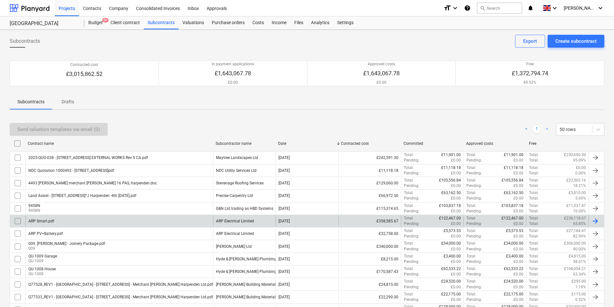
click at [53, 221] on div "ARP Smart.pdf" at bounding box center [41, 221] width 26 height 5
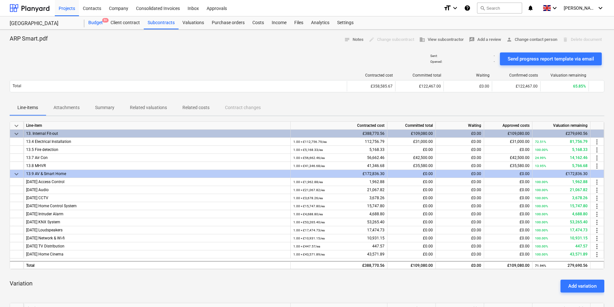
click at [93, 22] on div "Budget 9+" at bounding box center [95, 22] width 22 height 13
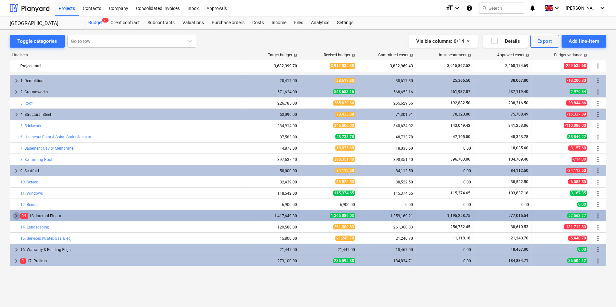
click at [14, 216] on span "keyboard_arrow_right" at bounding box center [17, 216] width 8 height 8
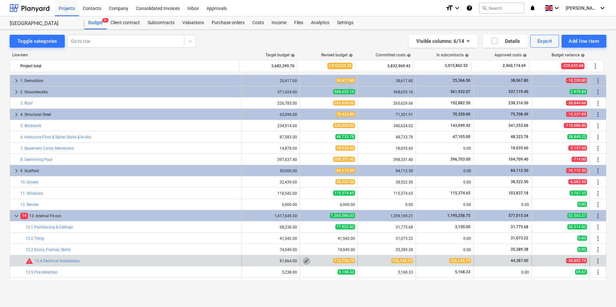
click at [304, 262] on span "edit" at bounding box center [306, 261] width 5 height 5
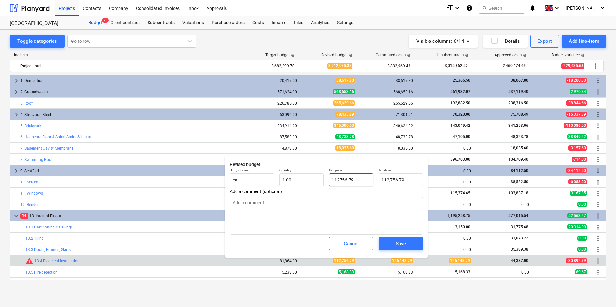
drag, startPoint x: 367, startPoint y: 182, endPoint x: 301, endPoint y: 187, distance: 66.2
click at [301, 187] on div "Unit (optional) ea Quantity 1.00 Unit price 112756.79 Total cost 112,756.79" at bounding box center [326, 178] width 198 height 24
type input "1"
type textarea "x"
type input "1.00"
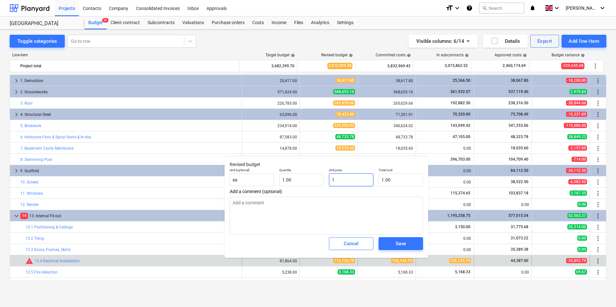
type input "12"
type textarea "x"
type input "12.00"
type input "126"
type textarea "x"
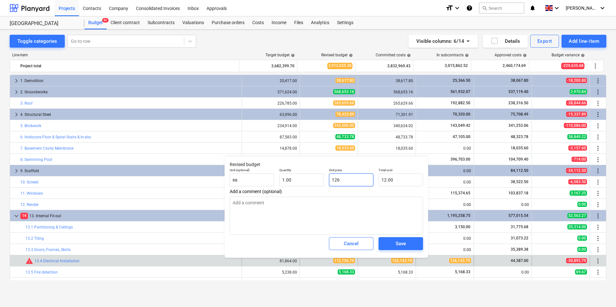
type input "126.00"
type input "1261"
type textarea "x"
type input "1,261.00"
type input "12614"
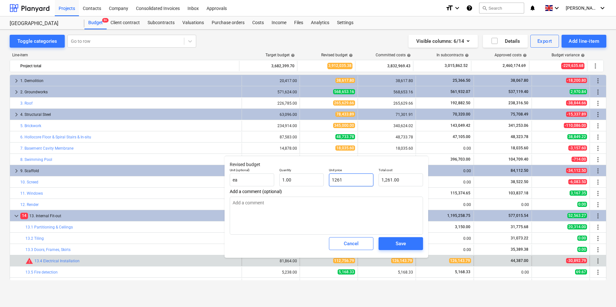
type textarea "x"
type input "12,614.00"
type input "126143"
type textarea "x"
type input "126,143.00"
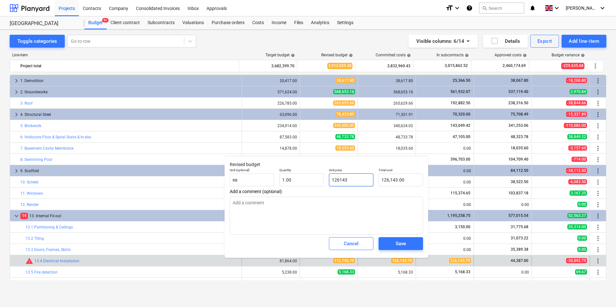
type input "126143."
type textarea "x"
type input "126143.7"
type textarea "x"
type input "126,143.70"
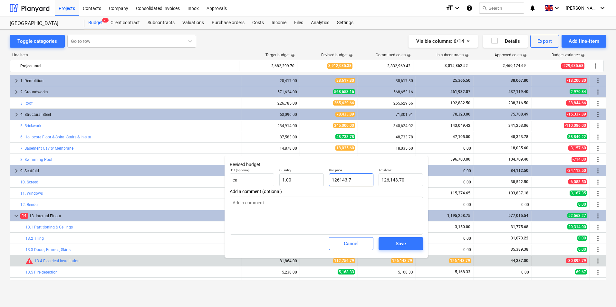
type input "126143.79"
type textarea "x"
type input "126,143.79"
click at [398, 244] on div "Save" at bounding box center [401, 244] width 10 height 8
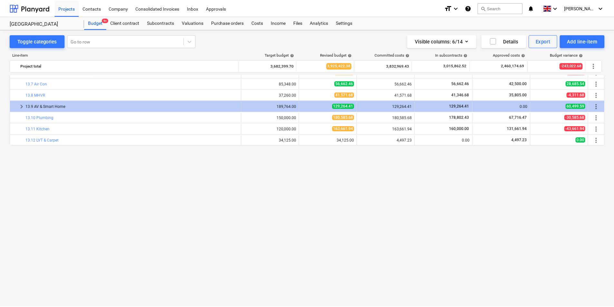
scroll to position [61, 0]
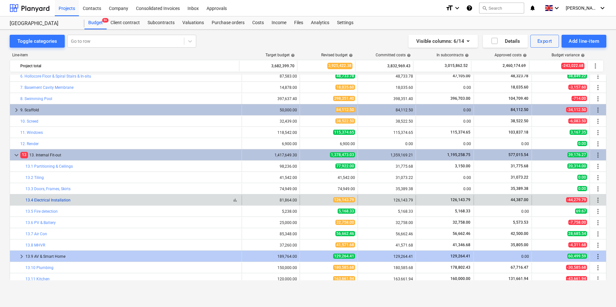
click at [45, 200] on link "13.4 Electrical Installation" at bounding box center [47, 200] width 45 height 5
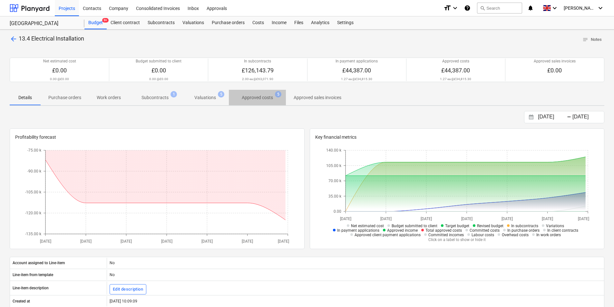
click at [263, 95] on p "Approved costs" at bounding box center [257, 97] width 31 height 7
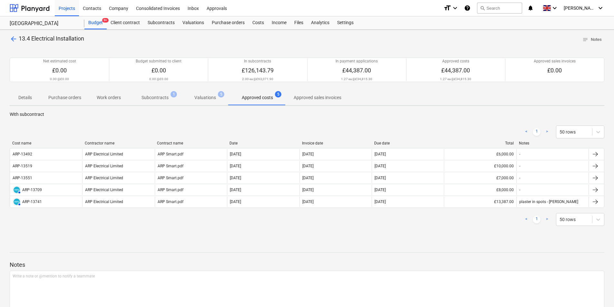
click at [210, 97] on p "Valuations" at bounding box center [205, 97] width 22 height 7
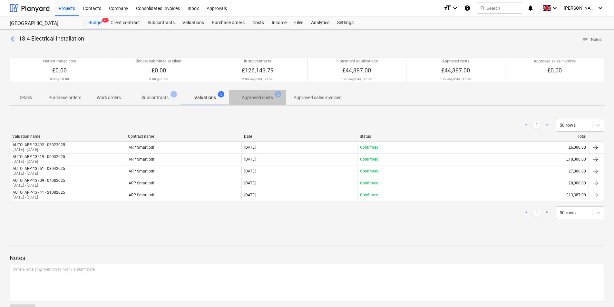
click at [271, 99] on p "Approved costs" at bounding box center [257, 97] width 31 height 7
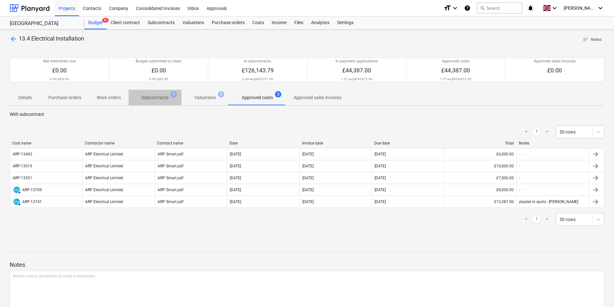
click at [165, 99] on p "Subcontracts" at bounding box center [154, 97] width 27 height 7
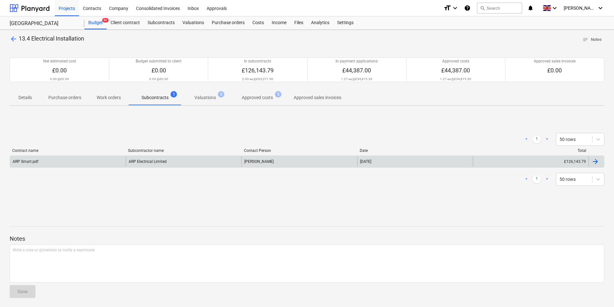
click at [54, 161] on div "ARP Smart.pdf" at bounding box center [68, 162] width 116 height 10
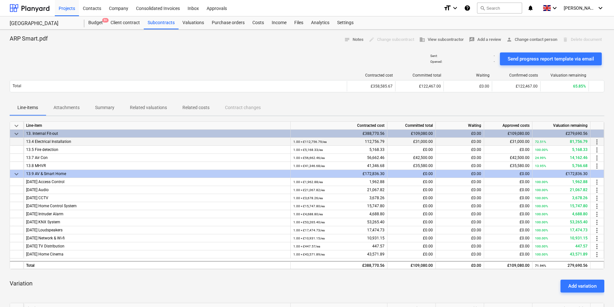
click at [383, 143] on div "1.00 × £112,756.79 / ea 112,756.79" at bounding box center [338, 142] width 91 height 8
click at [94, 25] on div "Budget 9+" at bounding box center [95, 22] width 22 height 13
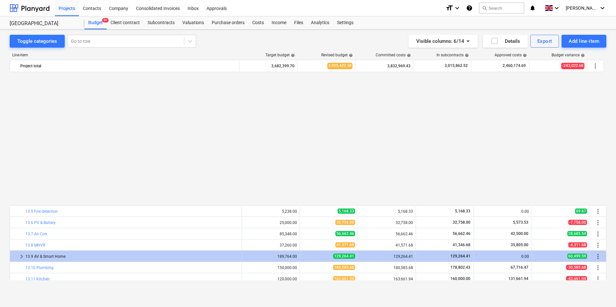
scroll to position [211, 0]
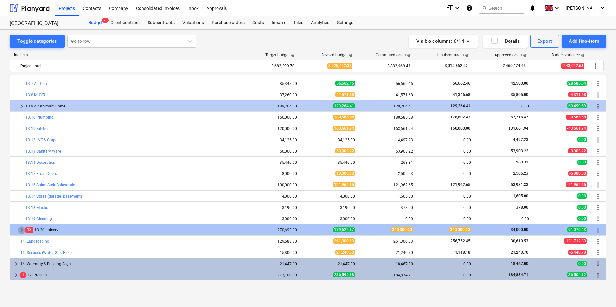
click at [21, 231] on span "keyboard_arrow_right" at bounding box center [22, 230] width 8 height 8
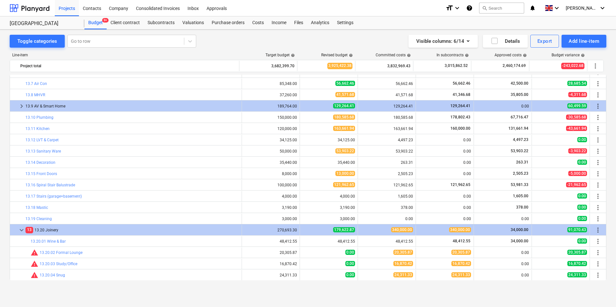
scroll to position [361, 0]
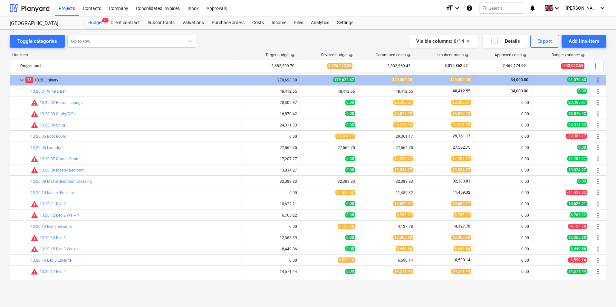
click at [23, 83] on span "keyboard_arrow_down" at bounding box center [22, 80] width 8 height 8
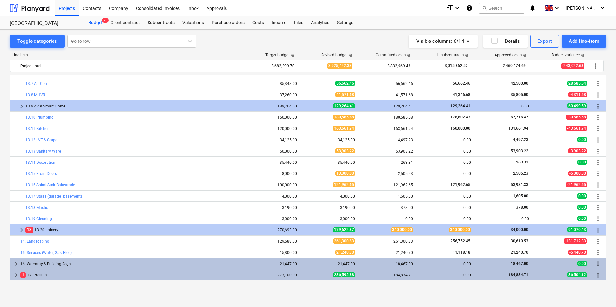
scroll to position [61, 0]
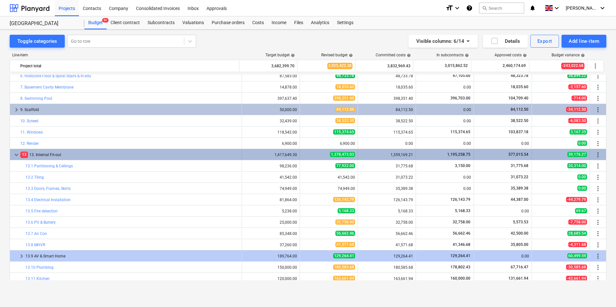
click at [14, 156] on span "keyboard_arrow_down" at bounding box center [17, 155] width 8 height 8
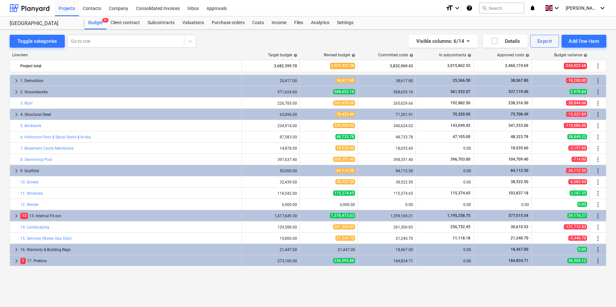
scroll to position [0, 0]
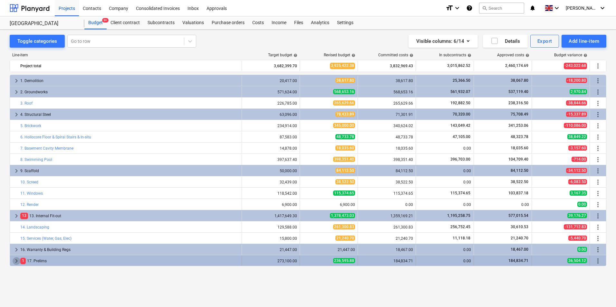
click at [16, 264] on span "keyboard_arrow_right" at bounding box center [17, 261] width 8 height 8
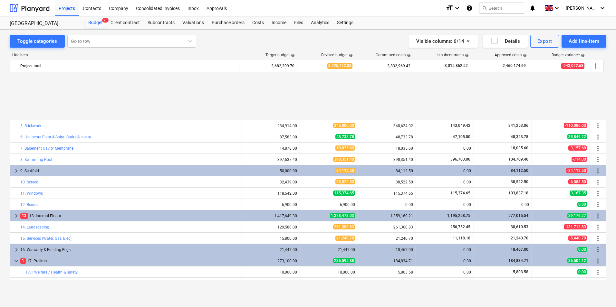
scroll to position [65, 0]
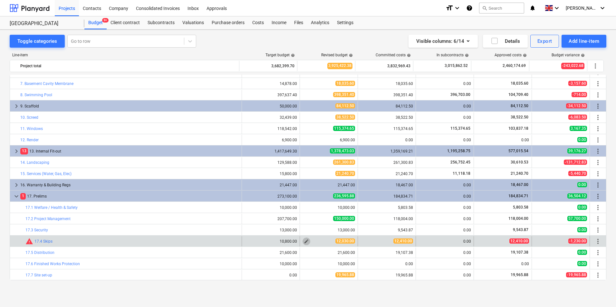
click at [304, 242] on span "edit" at bounding box center [306, 241] width 5 height 5
type textarea "x"
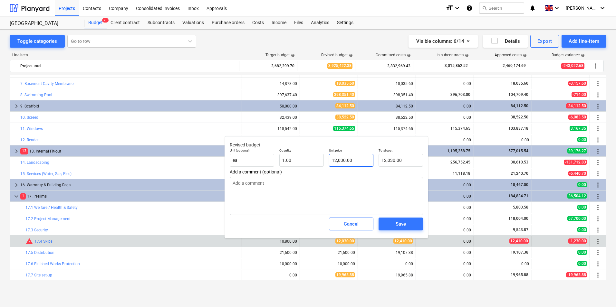
type input "12030"
drag, startPoint x: 364, startPoint y: 162, endPoint x: 301, endPoint y: 160, distance: 63.2
click at [301, 160] on div "Unit (optional) ea Quantity 1.00 Unit price 12030 Total cost 12,030.00" at bounding box center [326, 158] width 198 height 24
type textarea "x"
type input "1"
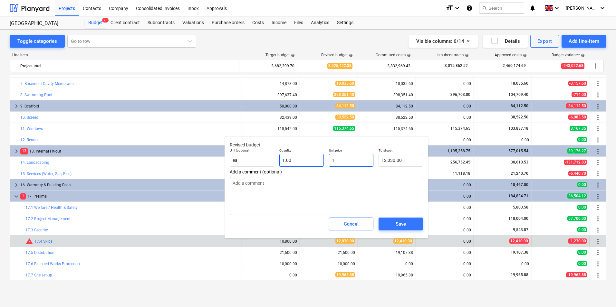
type input "1.00"
type textarea "x"
type input "12"
type input "12.00"
type textarea "x"
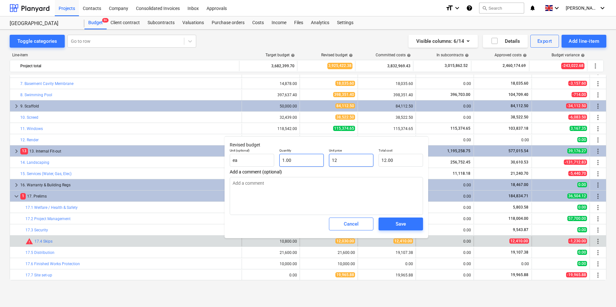
type input "124"
type input "124.00"
type textarea "x"
type input "1241"
type input "1,241.00"
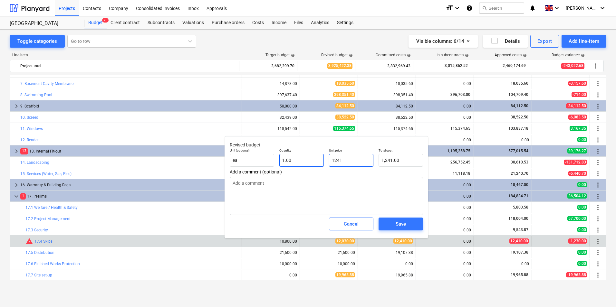
type textarea "x"
type input "12410"
type input "12,410.00"
type input "12410"
type textarea "x"
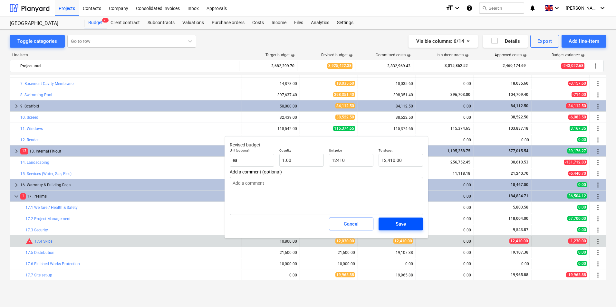
type input "12,410.00"
click at [391, 224] on span "Save" at bounding box center [400, 224] width 29 height 8
type textarea "x"
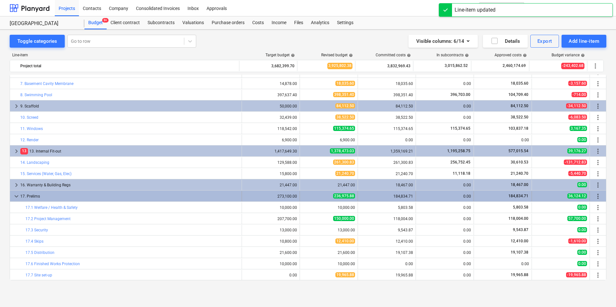
click at [15, 198] on span "keyboard_arrow_down" at bounding box center [17, 197] width 8 height 8
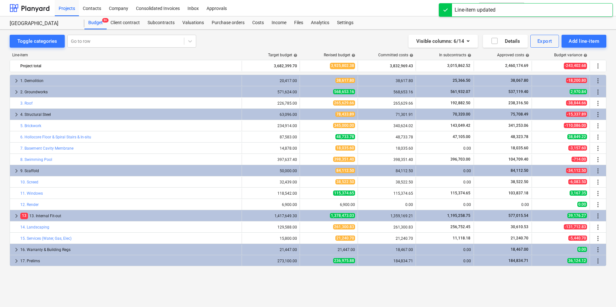
scroll to position [0, 0]
